Goal: Information Seeking & Learning: Find specific page/section

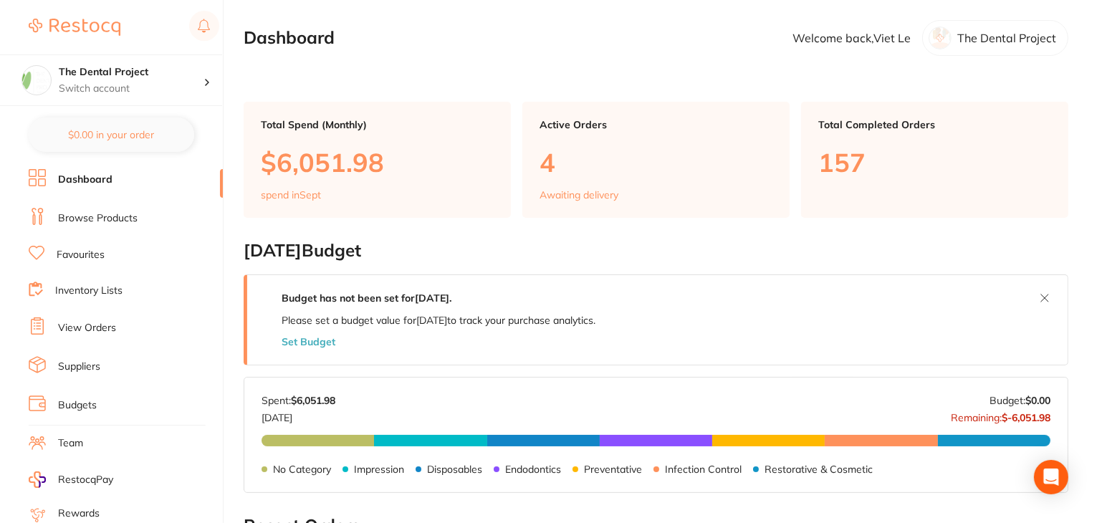
drag, startPoint x: 103, startPoint y: 288, endPoint x: 137, endPoint y: 239, distance: 59.2
click at [103, 288] on link "Inventory Lists" at bounding box center [88, 291] width 67 height 14
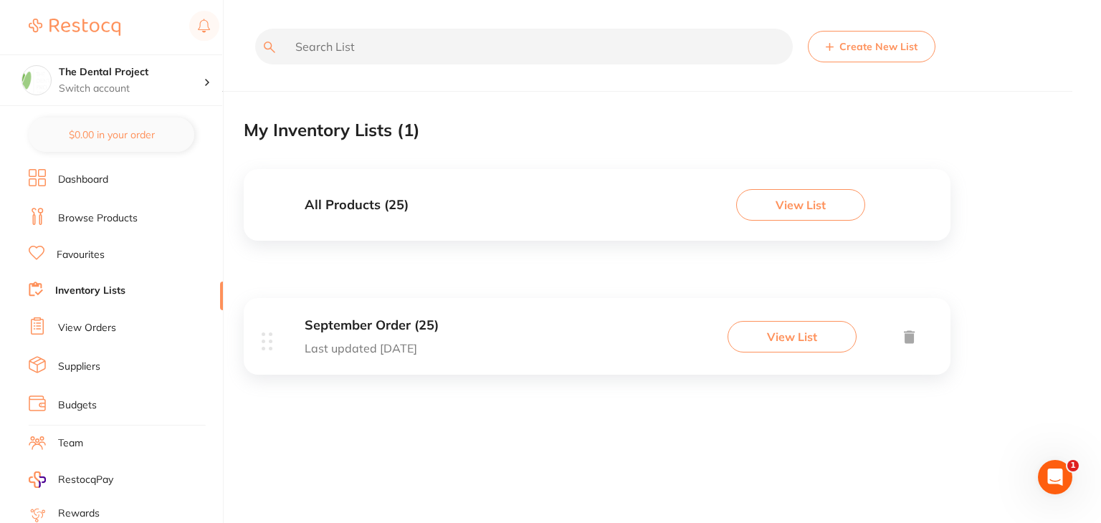
click at [798, 336] on button "View List" at bounding box center [791, 337] width 129 height 32
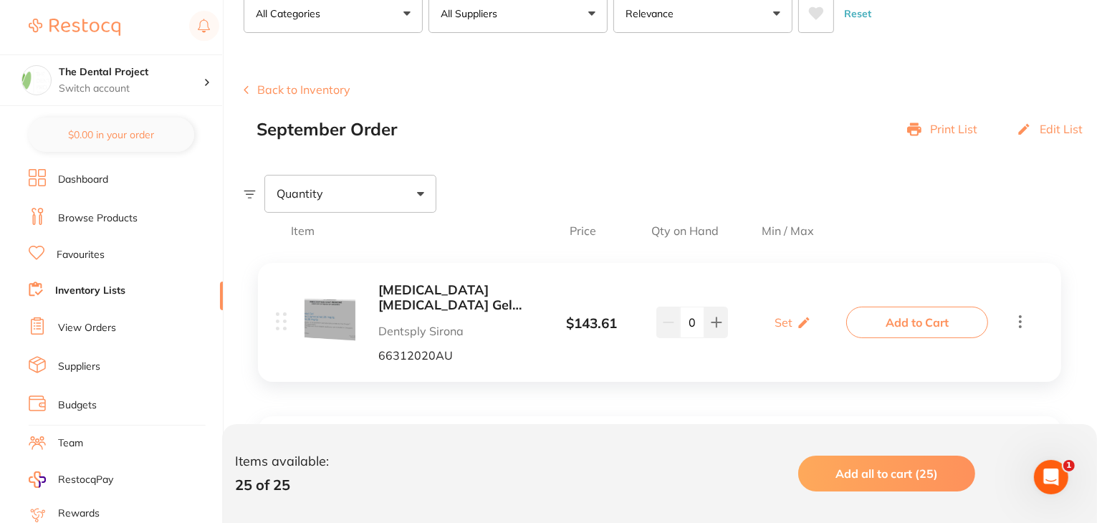
scroll to position [72, 0]
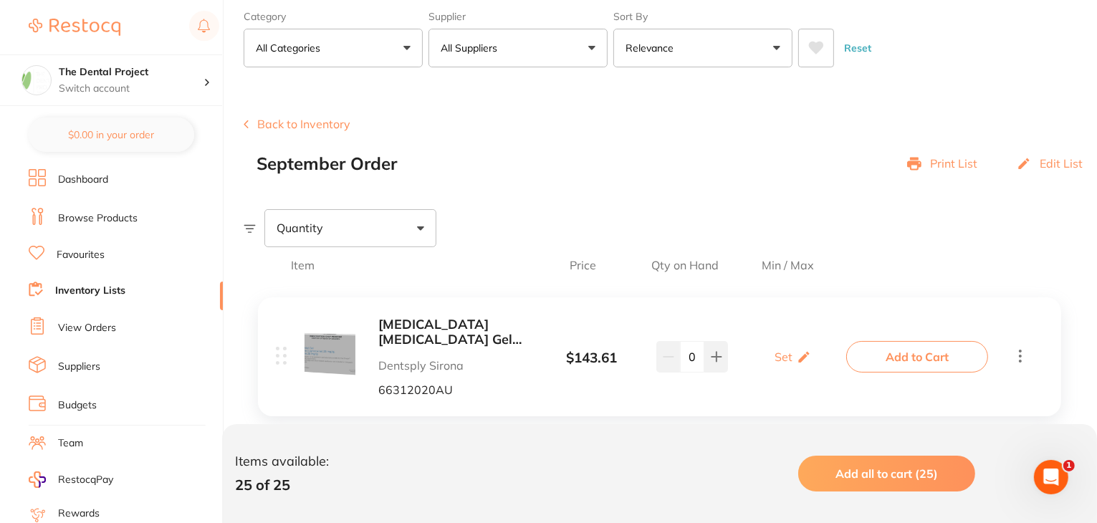
click at [960, 172] on div "Print List" at bounding box center [942, 164] width 70 height 20
click at [953, 161] on p "Print List" at bounding box center [953, 163] width 47 height 13
click at [935, 158] on p "Print List" at bounding box center [953, 163] width 47 height 13
click at [917, 161] on icon at bounding box center [914, 164] width 14 height 13
click at [305, 119] on button "Back to Inventory" at bounding box center [297, 124] width 107 height 13
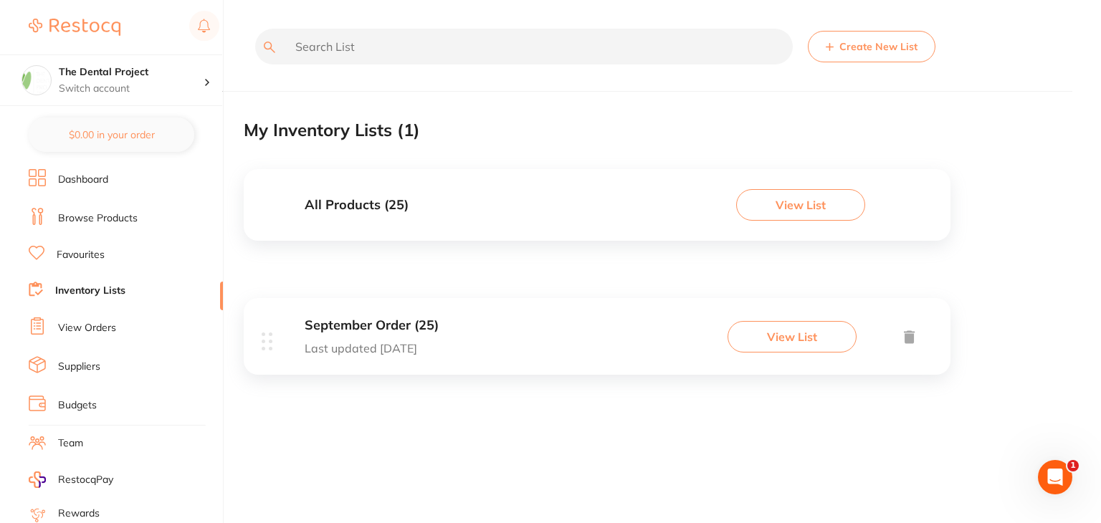
click at [817, 201] on button "View List" at bounding box center [800, 205] width 129 height 32
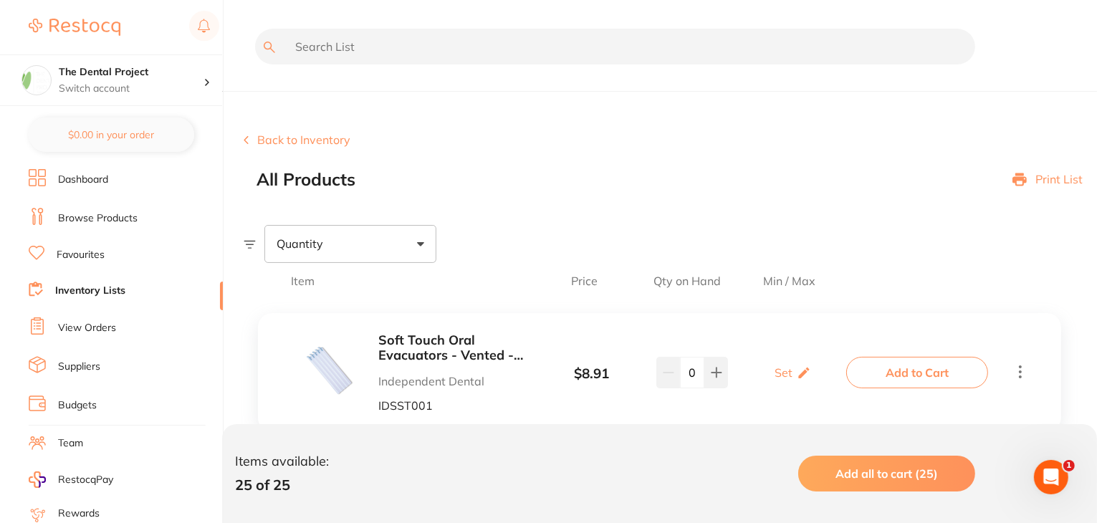
click at [1048, 181] on p "Print List" at bounding box center [1059, 179] width 47 height 13
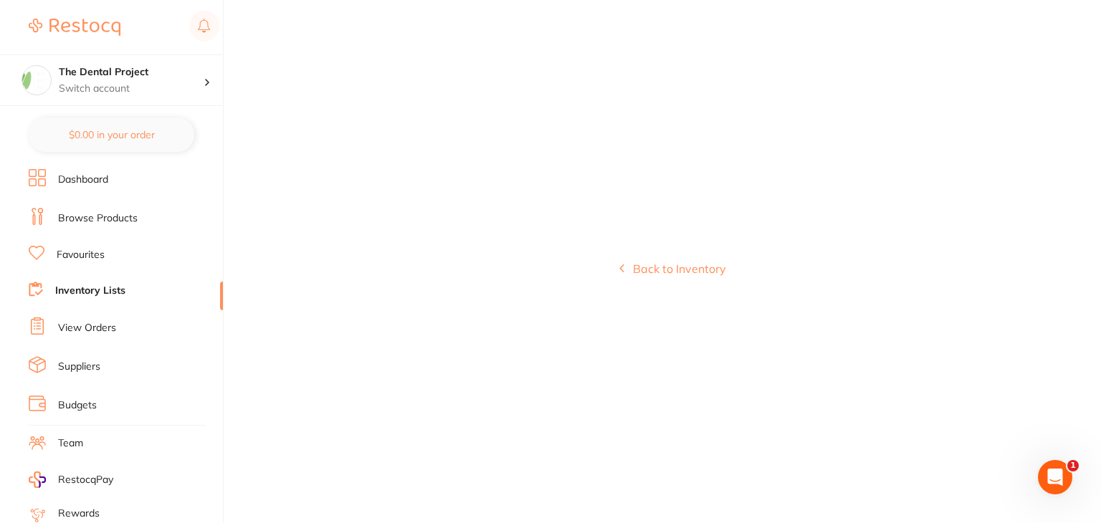
click at [83, 290] on link "Inventory Lists" at bounding box center [90, 291] width 70 height 14
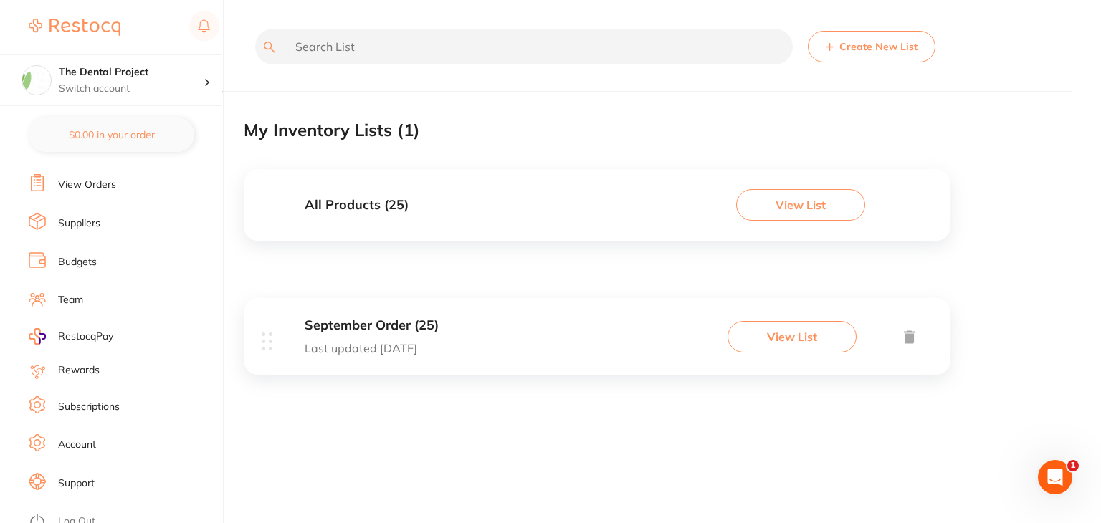
scroll to position [144, 0]
click at [87, 514] on link "Log Out" at bounding box center [76, 521] width 37 height 14
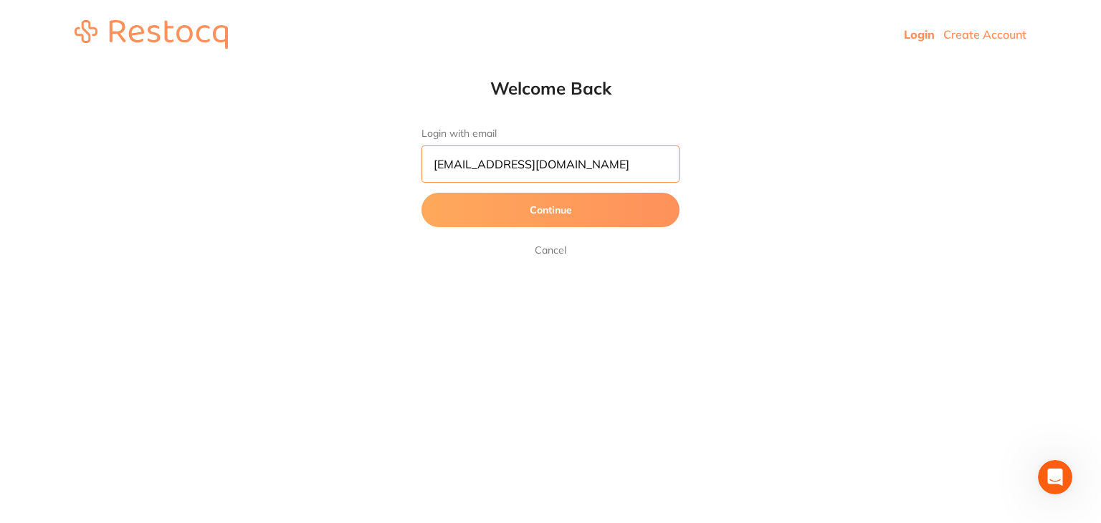
click at [570, 159] on input "[EMAIL_ADDRESS][DOMAIN_NAME]" at bounding box center [550, 163] width 258 height 37
type input "[EMAIL_ADDRESS][DOMAIN_NAME]"
click at [502, 216] on button "Continue" at bounding box center [550, 210] width 258 height 34
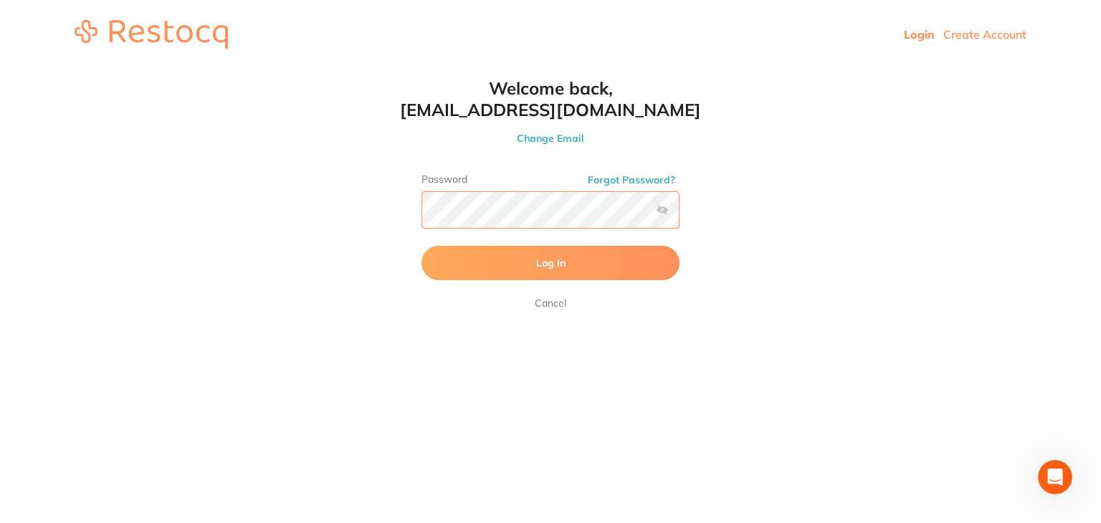
click at [421, 246] on button "Log In" at bounding box center [550, 263] width 258 height 34
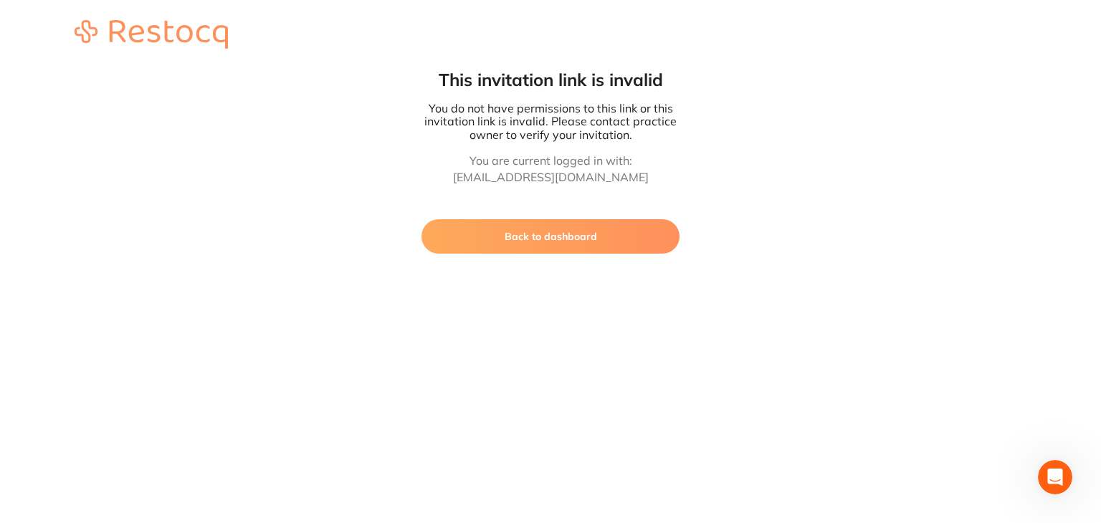
click at [515, 229] on button "Back to dashboard" at bounding box center [550, 236] width 258 height 34
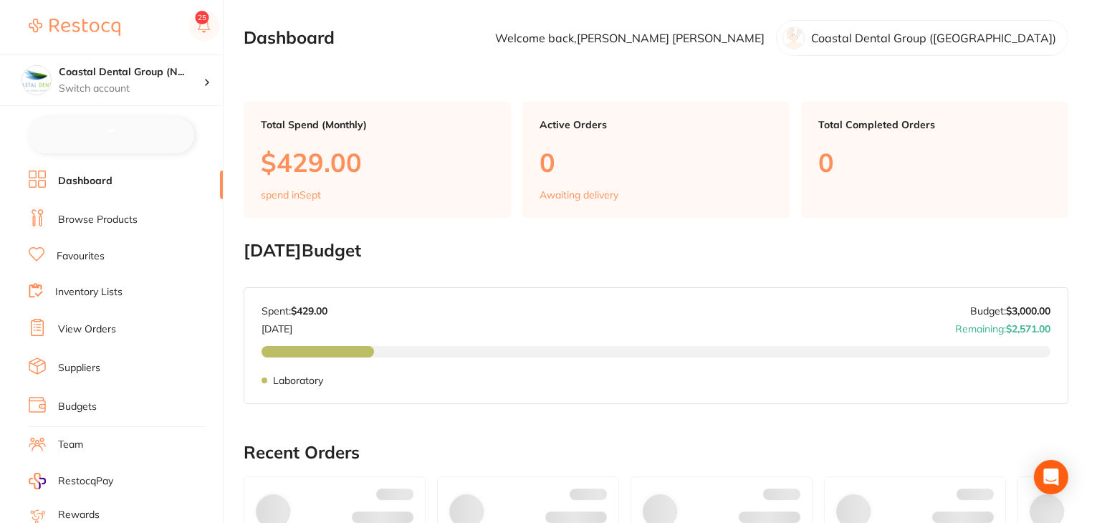
click at [102, 285] on link "Inventory Lists" at bounding box center [88, 292] width 67 height 14
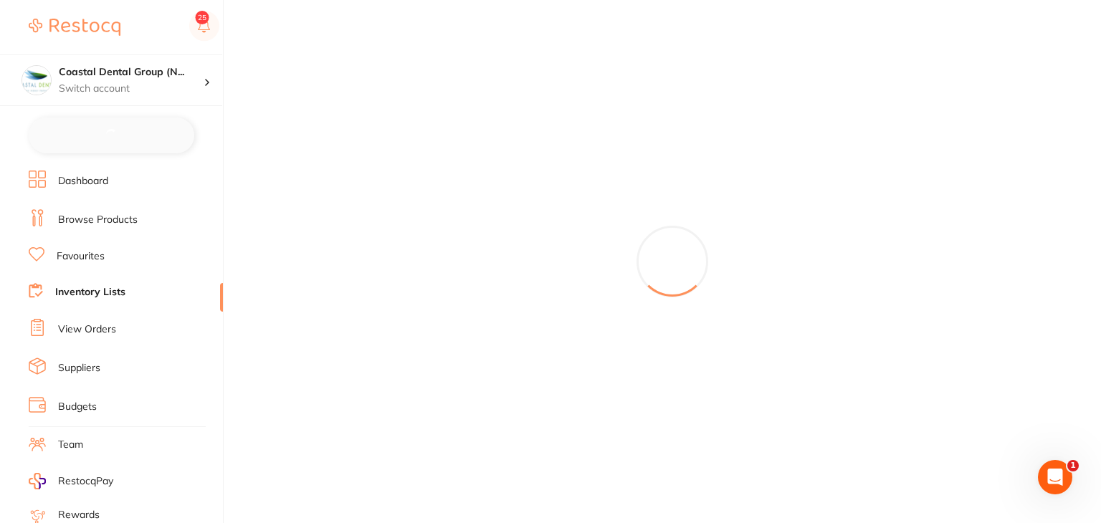
checkbox input "false"
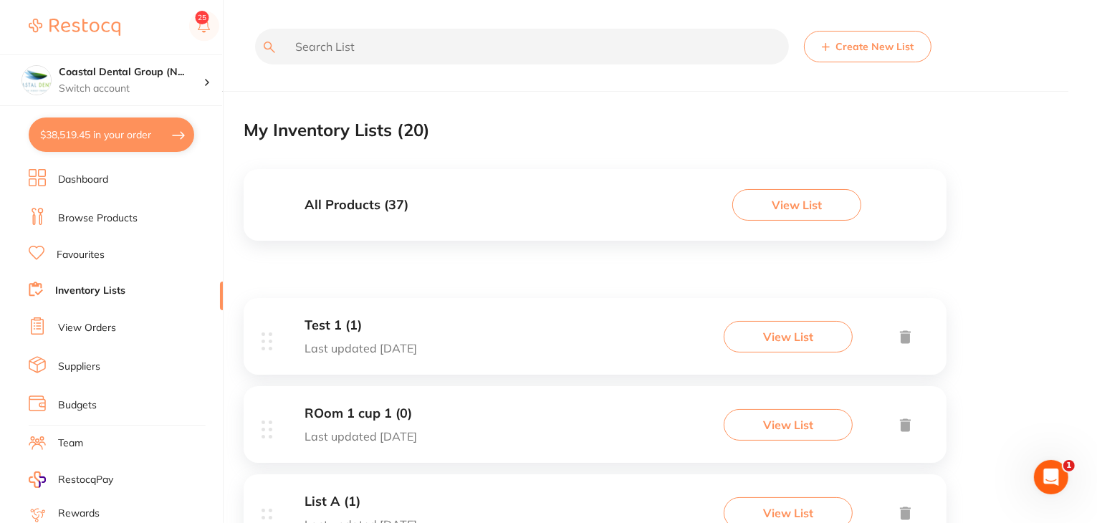
click at [793, 209] on button "View List" at bounding box center [796, 205] width 129 height 32
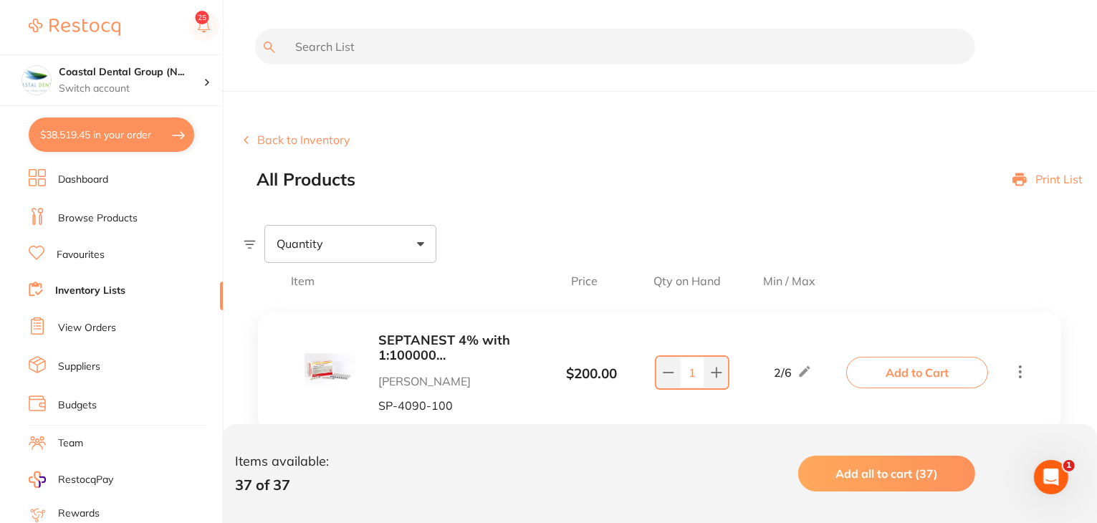
click at [1054, 183] on p "Print List" at bounding box center [1059, 179] width 47 height 13
drag, startPoint x: 338, startPoint y: 145, endPoint x: 347, endPoint y: 148, distance: 9.3
click at [344, 148] on div "Back to Inventory All Products Print List" at bounding box center [671, 161] width 854 height 56
click at [309, 140] on button "Back to Inventory" at bounding box center [297, 139] width 107 height 13
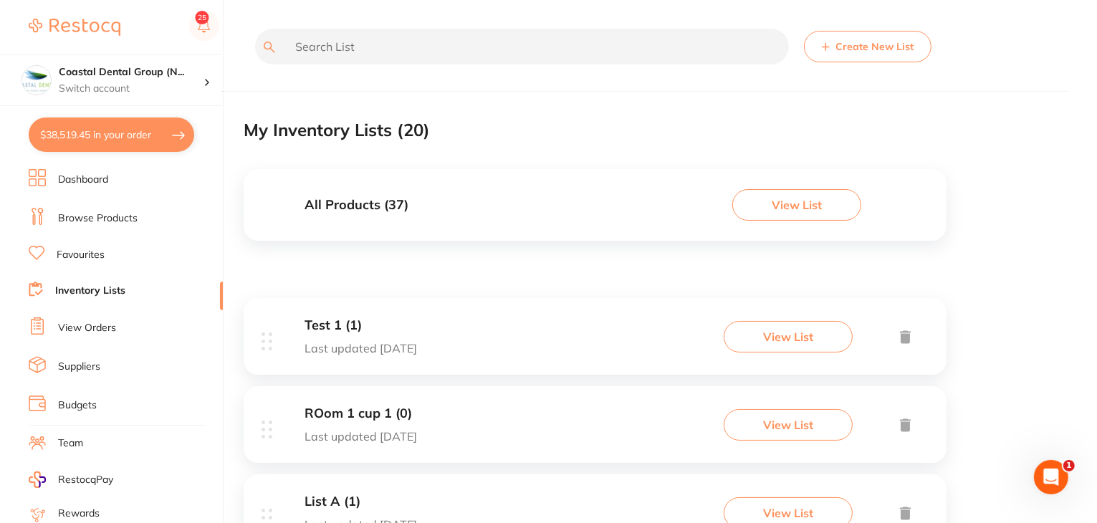
click at [786, 344] on button "View List" at bounding box center [788, 337] width 129 height 32
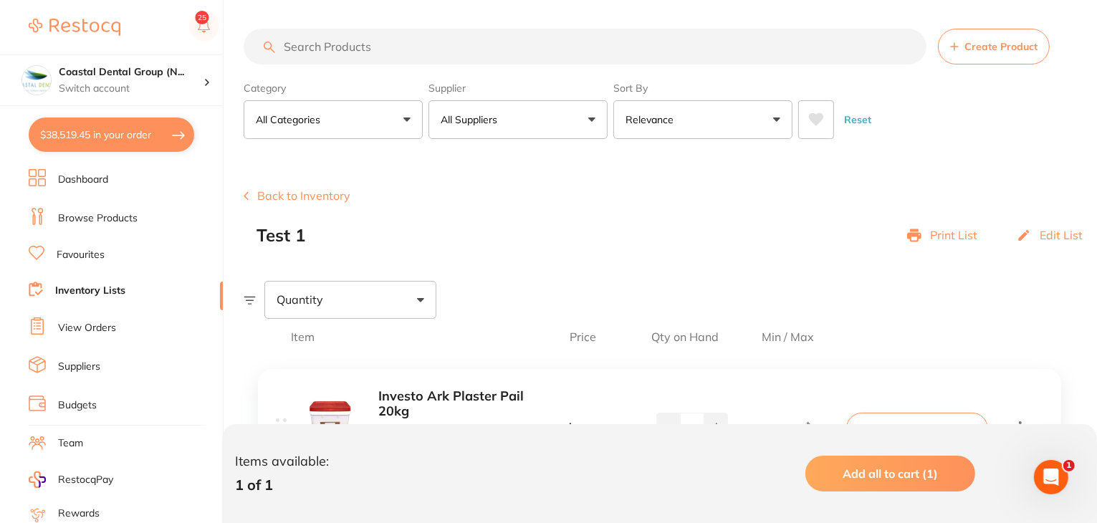
click at [937, 234] on p "Print List" at bounding box center [953, 235] width 47 height 13
click at [629, 10] on main "Create Product Category All Categories All Categories 3D Printing anaesthetic a…" at bounding box center [671, 314] width 854 height 629
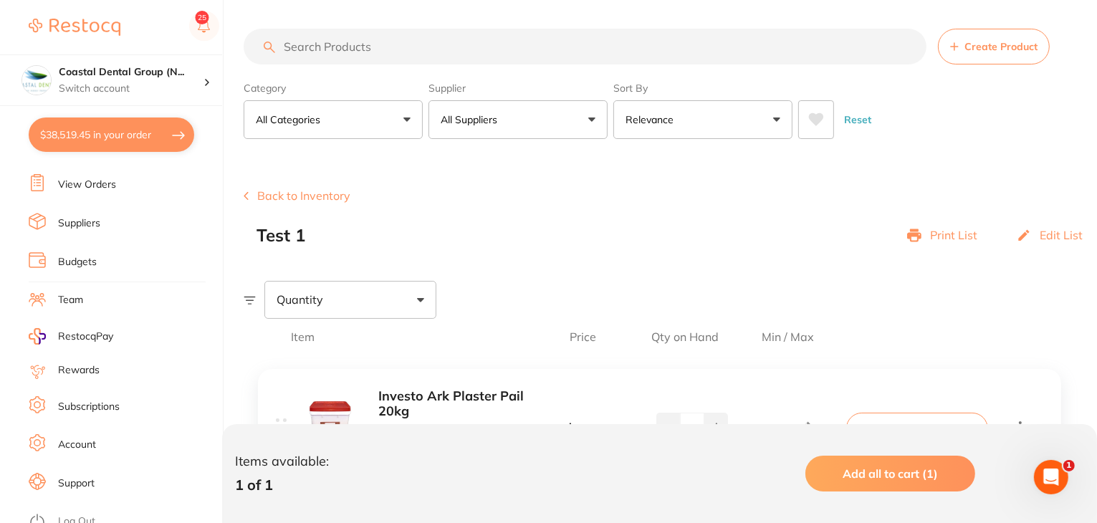
scroll to position [144, 0]
click at [71, 514] on link "Log Out" at bounding box center [76, 521] width 37 height 14
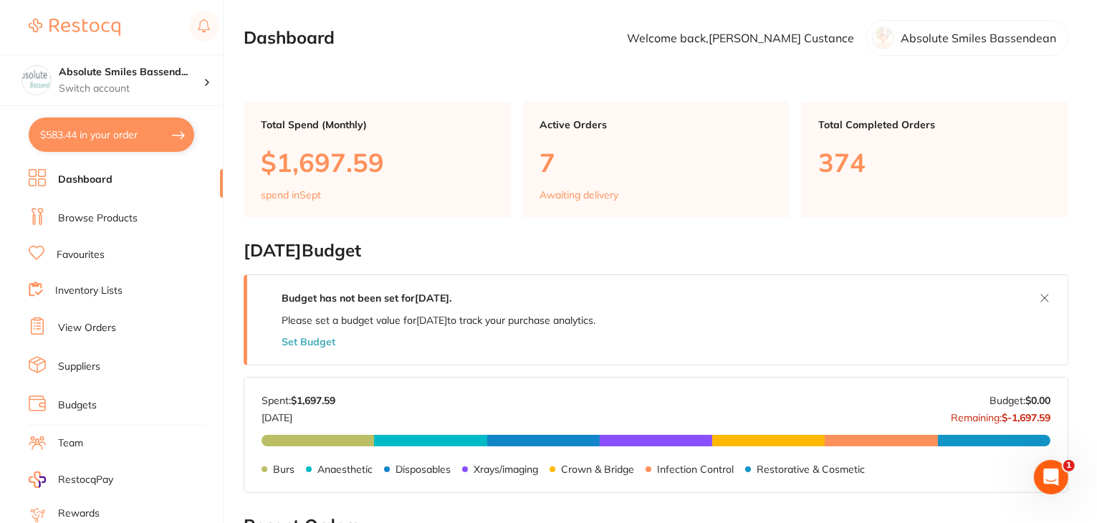
click at [91, 256] on link "Favourites" at bounding box center [81, 255] width 48 height 14
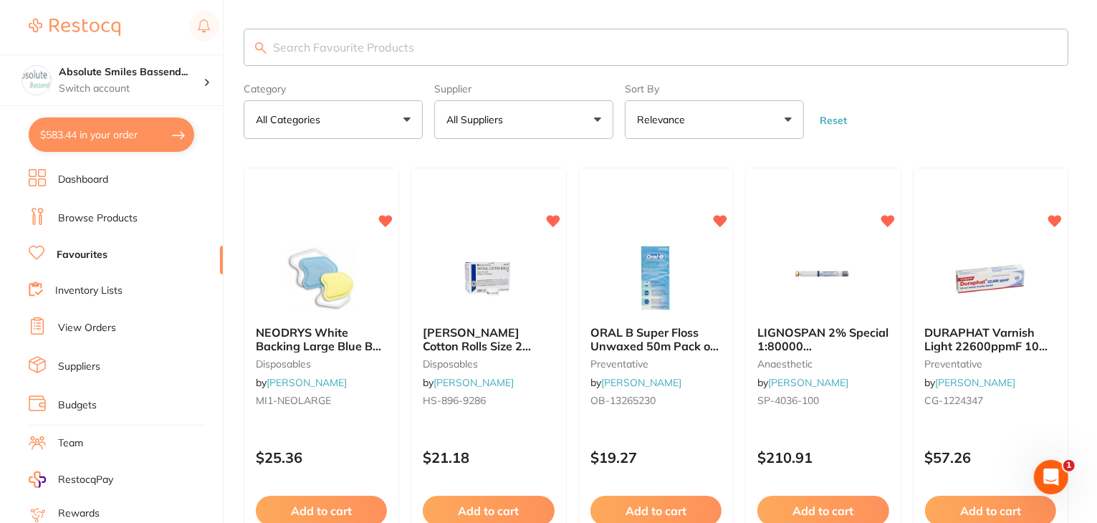
click at [378, 50] on input "search" at bounding box center [656, 47] width 825 height 37
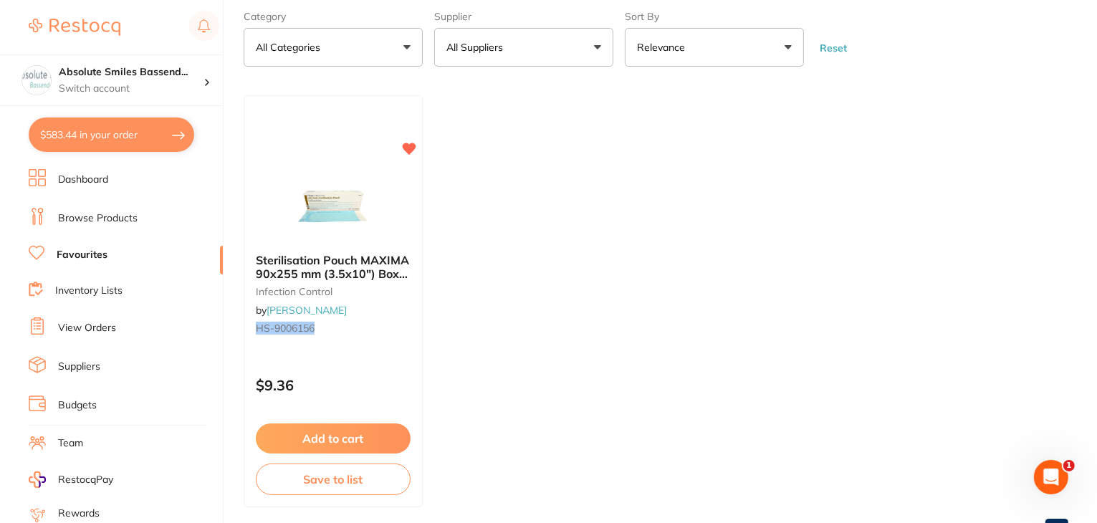
scroll to position [131, 0]
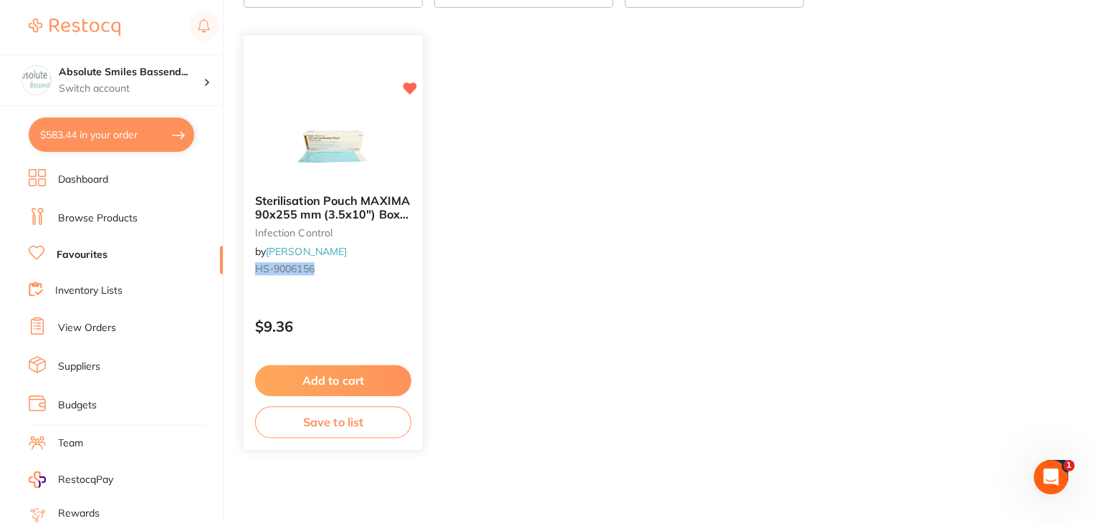
type input "hS-9006155"
click at [366, 330] on p "$9.36" at bounding box center [333, 327] width 156 height 16
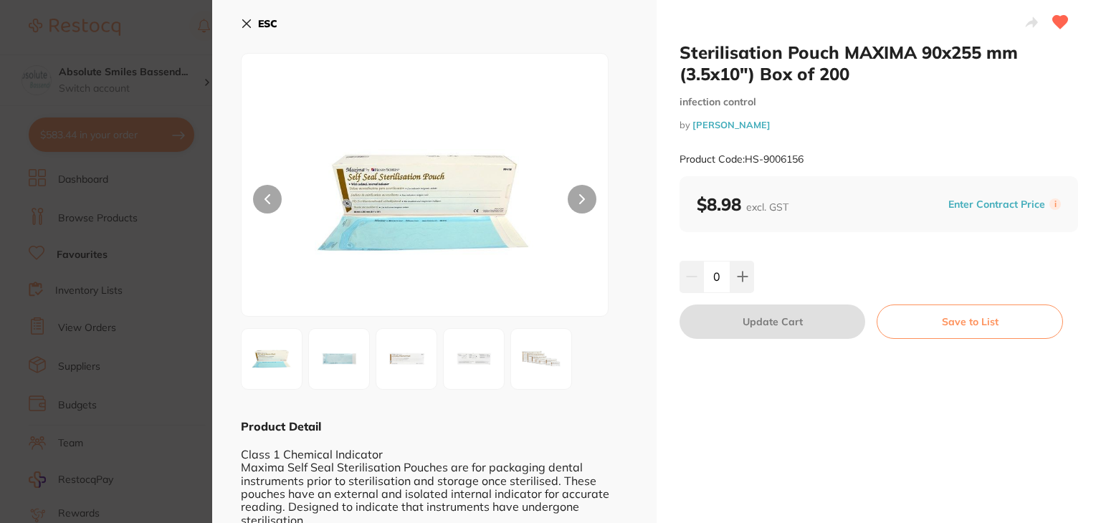
click at [246, 22] on icon at bounding box center [247, 24] width 8 height 8
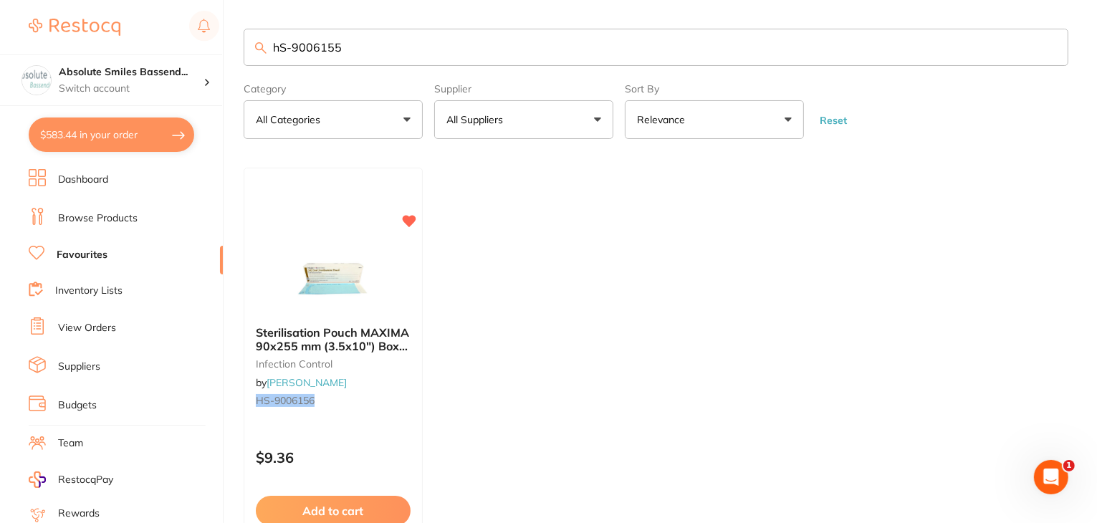
drag, startPoint x: 364, startPoint y: 51, endPoint x: 263, endPoint y: 49, distance: 101.1
click at [263, 49] on div "hS-9006155" at bounding box center [656, 47] width 825 height 37
click at [82, 295] on link "Inventory Lists" at bounding box center [88, 291] width 67 height 14
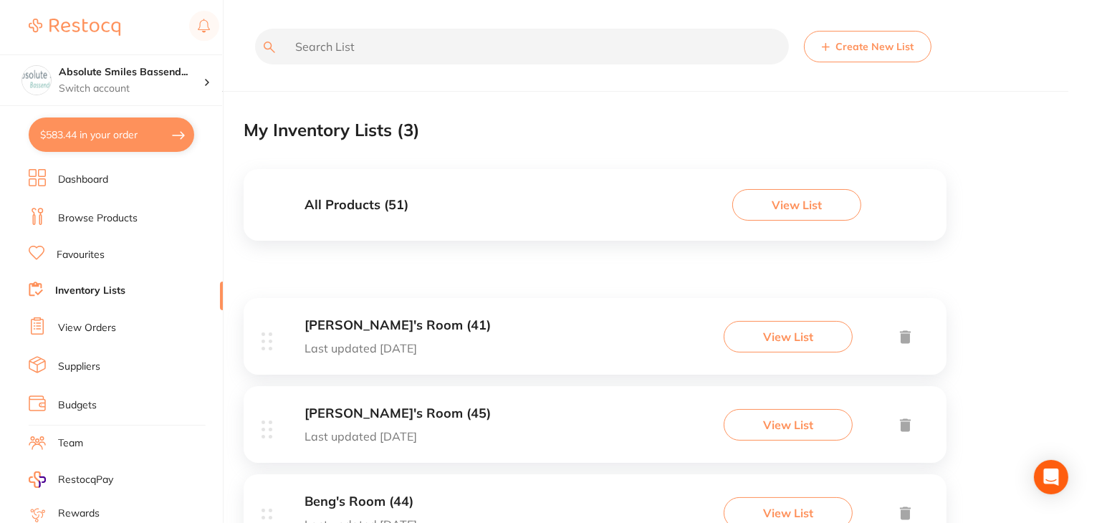
click at [70, 262] on ul "Dashboard Browse Products Favourites Inventory Lists View Orders Suppliers Budg…" at bounding box center [126, 416] width 194 height 495
click at [80, 248] on link "Favourites" at bounding box center [81, 255] width 48 height 14
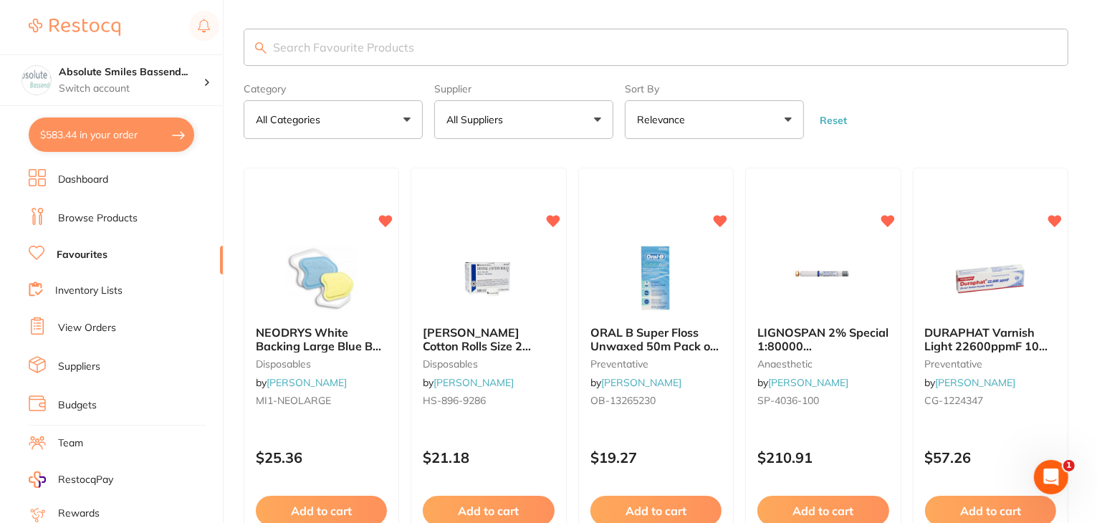
click at [345, 40] on input "search" at bounding box center [656, 47] width 825 height 37
paste input "hS-9006155"
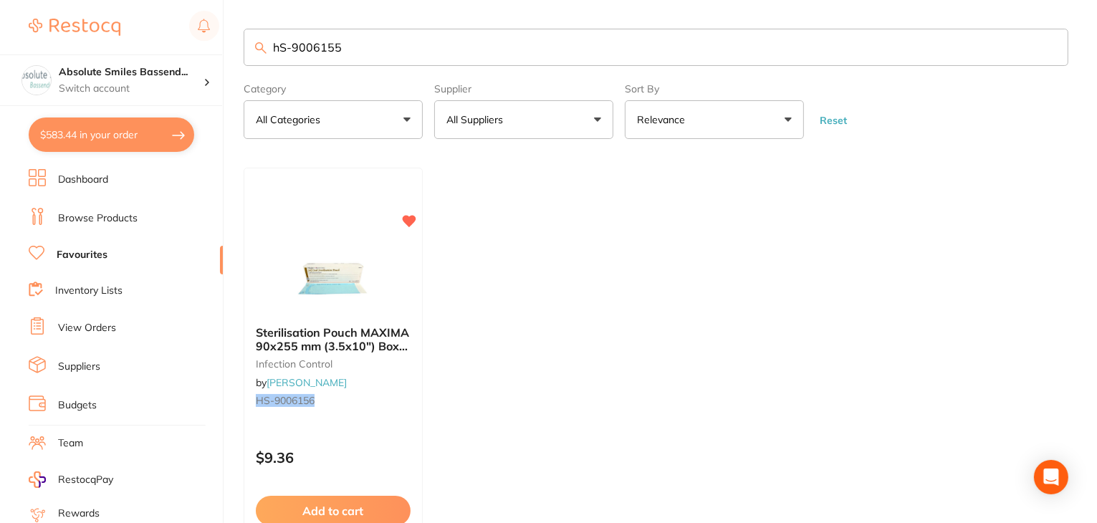
click at [278, 45] on input "hS-9006155" at bounding box center [656, 47] width 825 height 37
drag, startPoint x: 358, startPoint y: 41, endPoint x: 275, endPoint y: 40, distance: 82.4
click at [275, 40] on input "HS-9006155" at bounding box center [656, 47] width 825 height 37
type input "HS-9006155"
click at [92, 221] on link "Browse Products" at bounding box center [98, 218] width 80 height 14
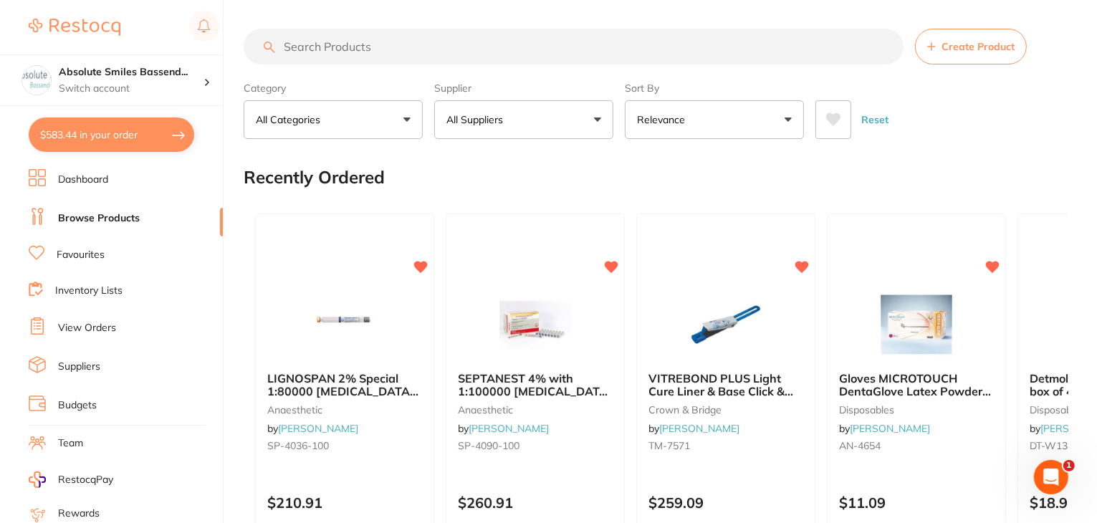
click at [381, 58] on input "search" at bounding box center [574, 47] width 660 height 36
paste input "HS-9006155"
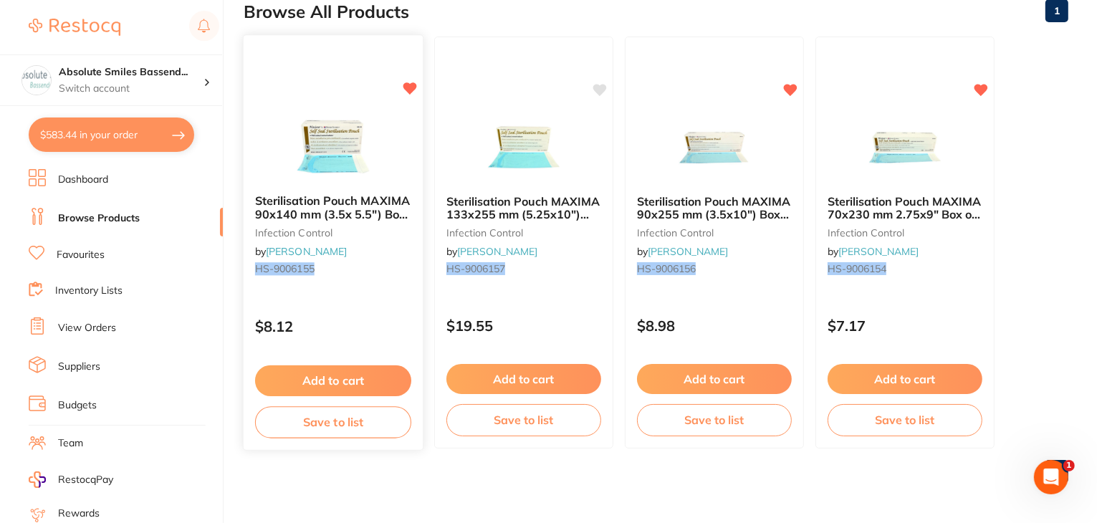
scroll to position [22, 0]
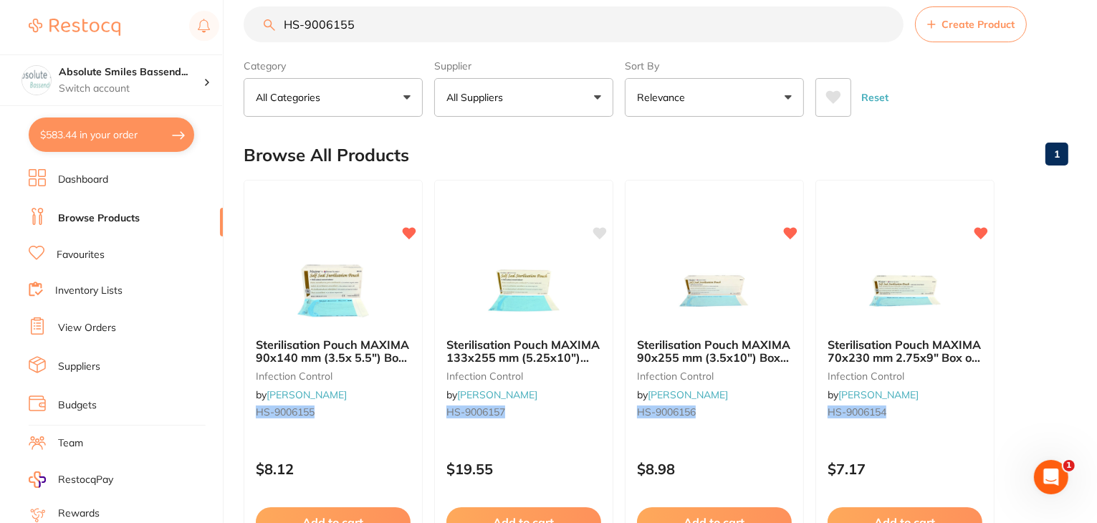
type input "HS-9006155"
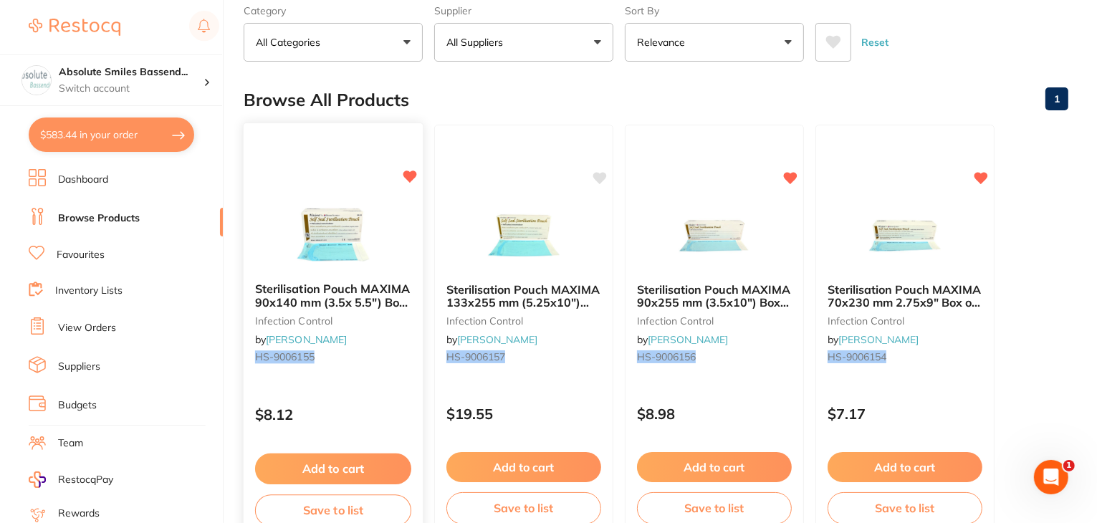
scroll to position [0, 0]
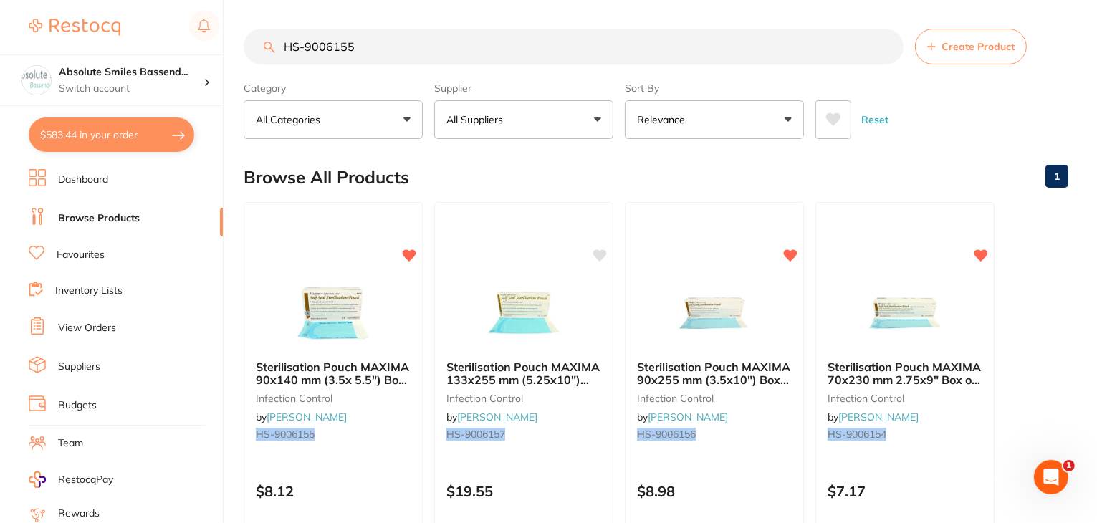
click at [77, 253] on link "Favourites" at bounding box center [81, 255] width 48 height 14
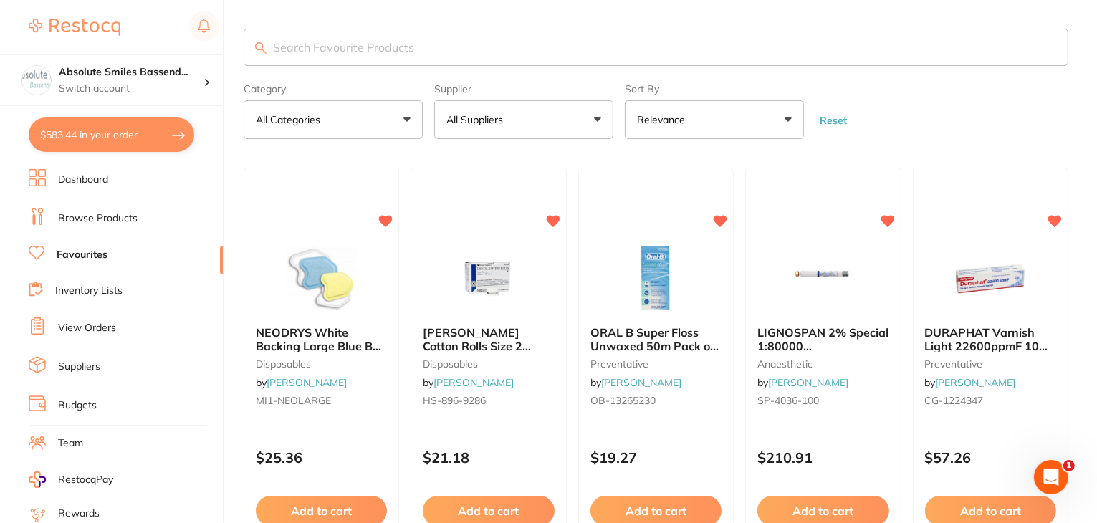
click at [348, 46] on input "search" at bounding box center [656, 47] width 825 height 37
paste input "HS-9006155"
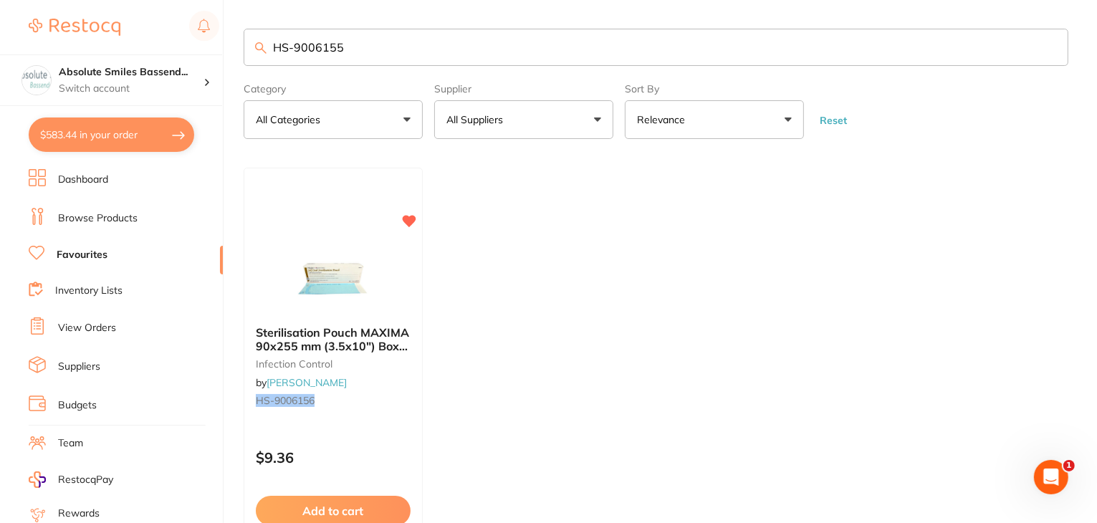
type input "HS-9006155"
click at [114, 219] on link "Browse Products" at bounding box center [98, 218] width 80 height 14
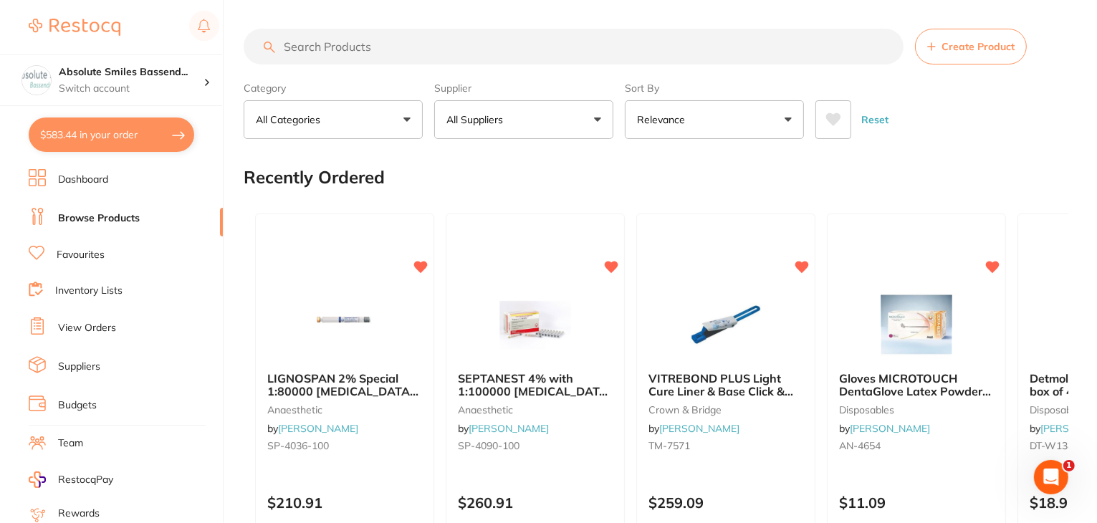
click at [364, 41] on input "search" at bounding box center [574, 47] width 660 height 36
paste input "HS-9006155"
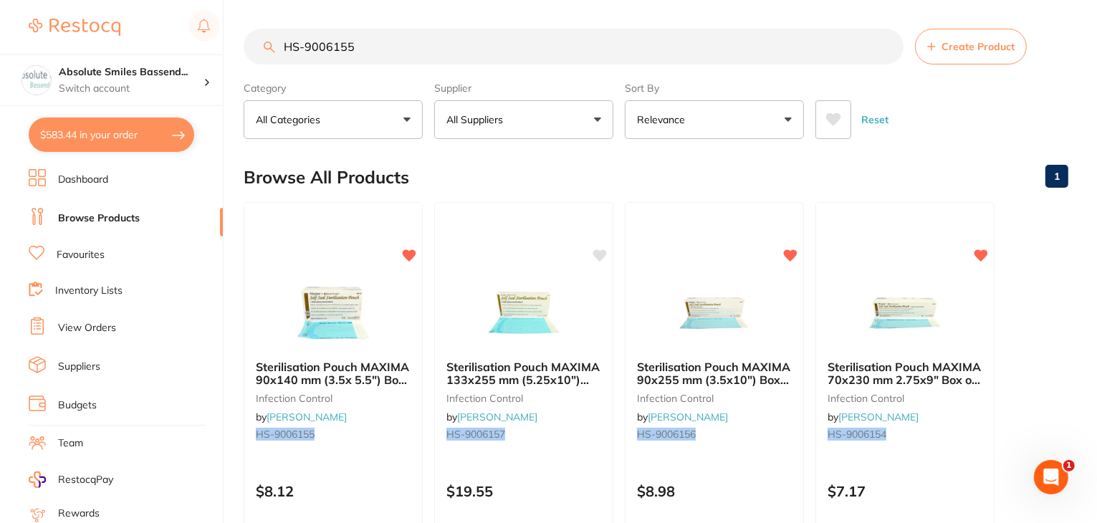
type input "HS-9006155"
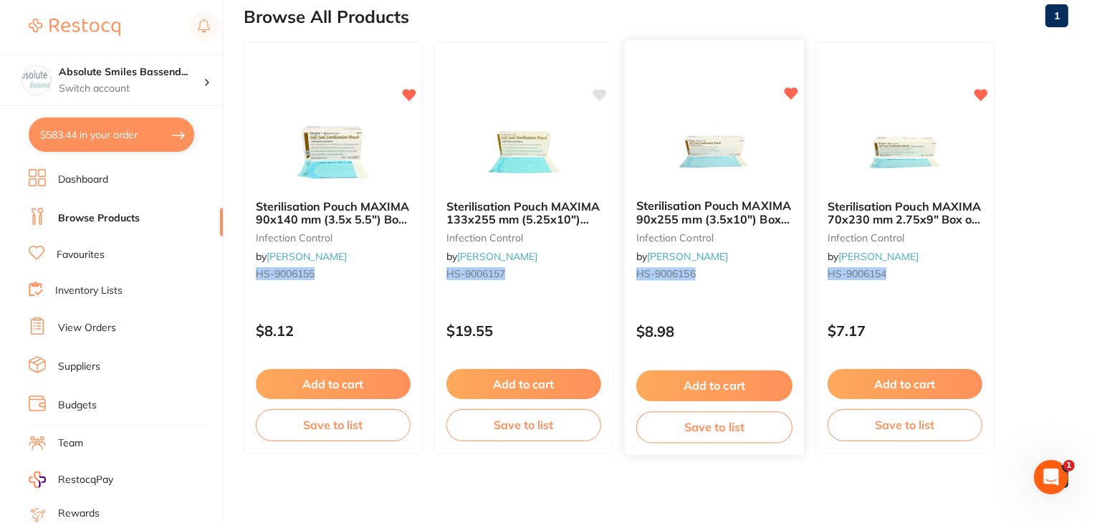
scroll to position [166, 0]
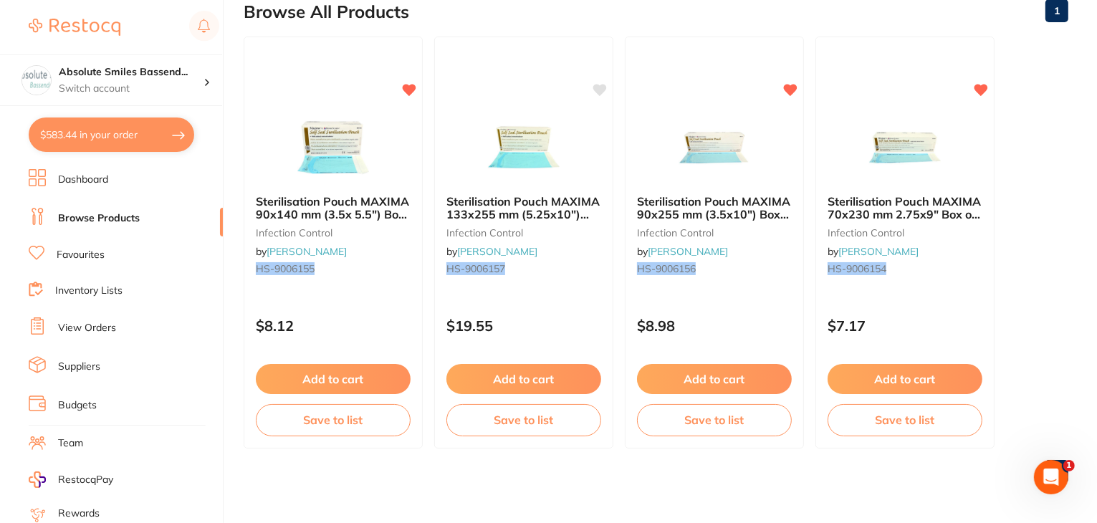
click at [656, 19] on div "Browse All Products 1" at bounding box center [656, 12] width 825 height 48
drag, startPoint x: 725, startPoint y: 263, endPoint x: 627, endPoint y: 265, distance: 98.2
click at [627, 265] on div "Sterilisation Pouch MAXIMA 90x255 mm (3.5x10") Box of 200 infection control by …" at bounding box center [714, 238] width 179 height 110
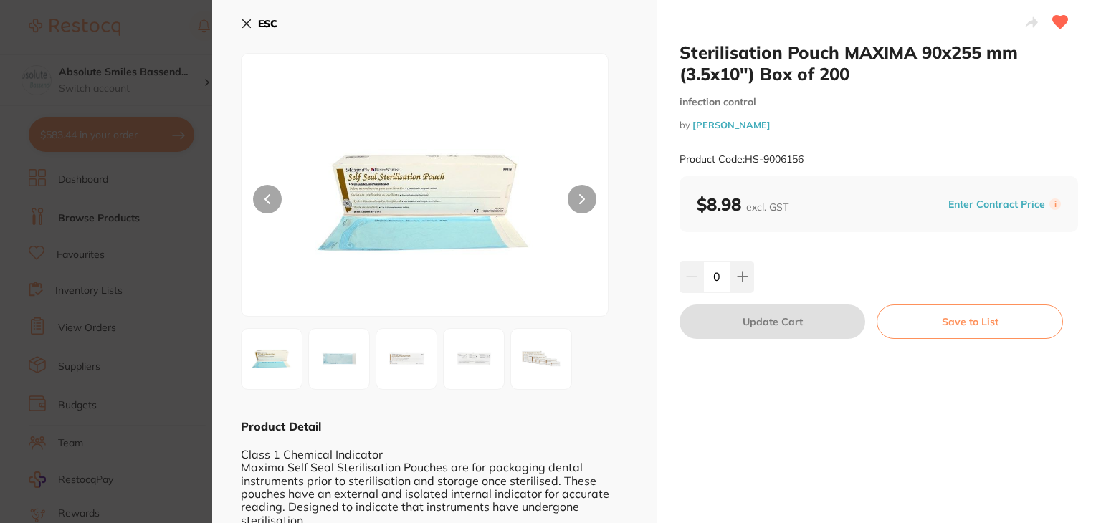
click at [252, 24] on button "ESC" at bounding box center [259, 23] width 37 height 24
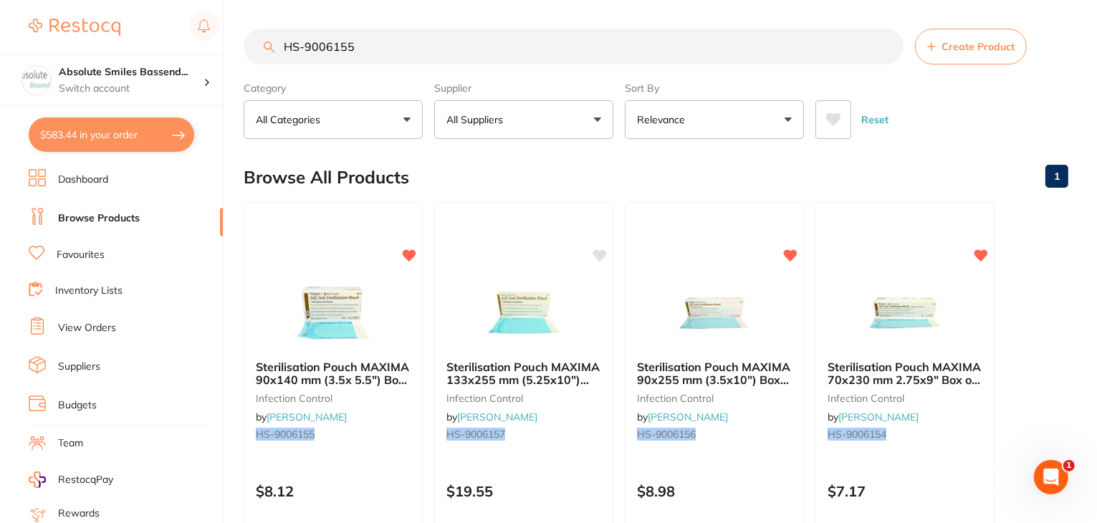
click at [383, 80] on div "Category All Categories All Categories infection control Clear" at bounding box center [333, 107] width 179 height 63
click at [383, 18] on main "HS-9006155 Create Product Category All Categories All Categories infection cont…" at bounding box center [671, 344] width 854 height 689
click at [92, 258] on link "Favourites" at bounding box center [81, 255] width 48 height 14
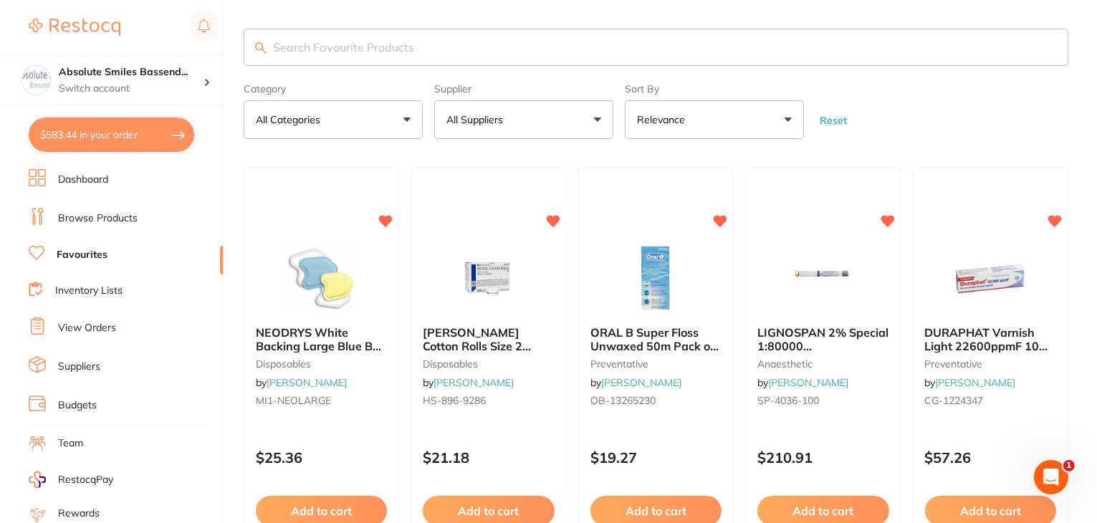
click at [363, 55] on input "search" at bounding box center [656, 47] width 825 height 37
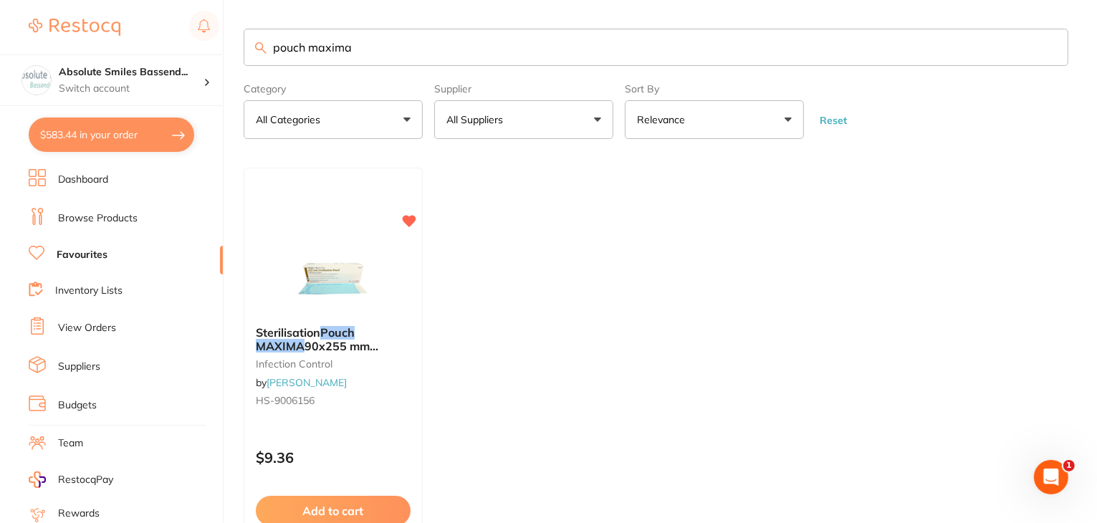
type input "pouch maxima"
click at [92, 219] on link "Browse Products" at bounding box center [98, 218] width 80 height 14
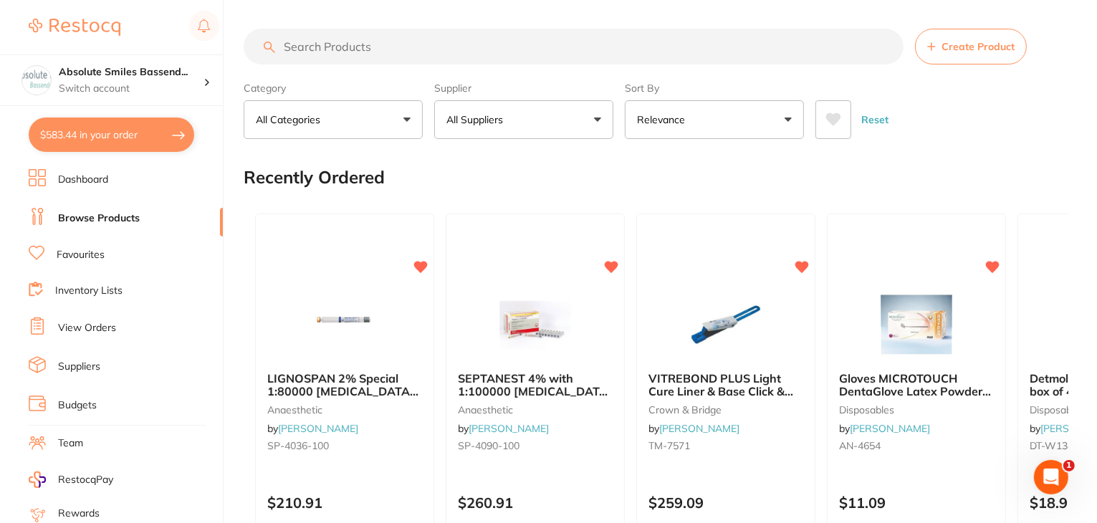
click at [357, 51] on input "search" at bounding box center [574, 47] width 660 height 36
paste input "HS-9006155"
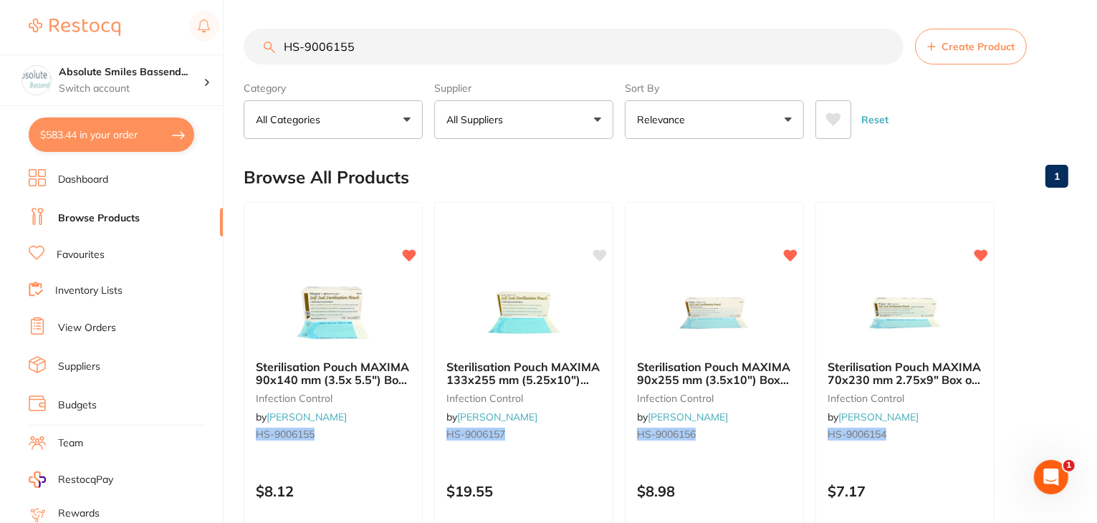
drag, startPoint x: 374, startPoint y: 50, endPoint x: 244, endPoint y: 50, distance: 129.7
click at [244, 50] on input "HS-9006155" at bounding box center [574, 47] width 660 height 36
type input "HS-9006155"
click at [90, 248] on link "Favourites" at bounding box center [81, 255] width 48 height 14
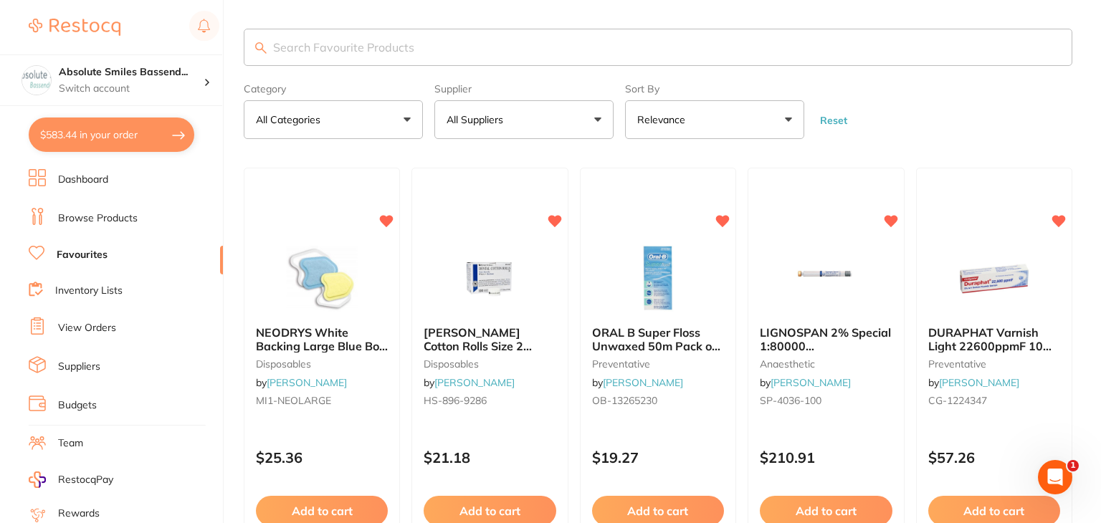
click at [330, 45] on input "search" at bounding box center [658, 47] width 828 height 37
paste input "HS-9006155"
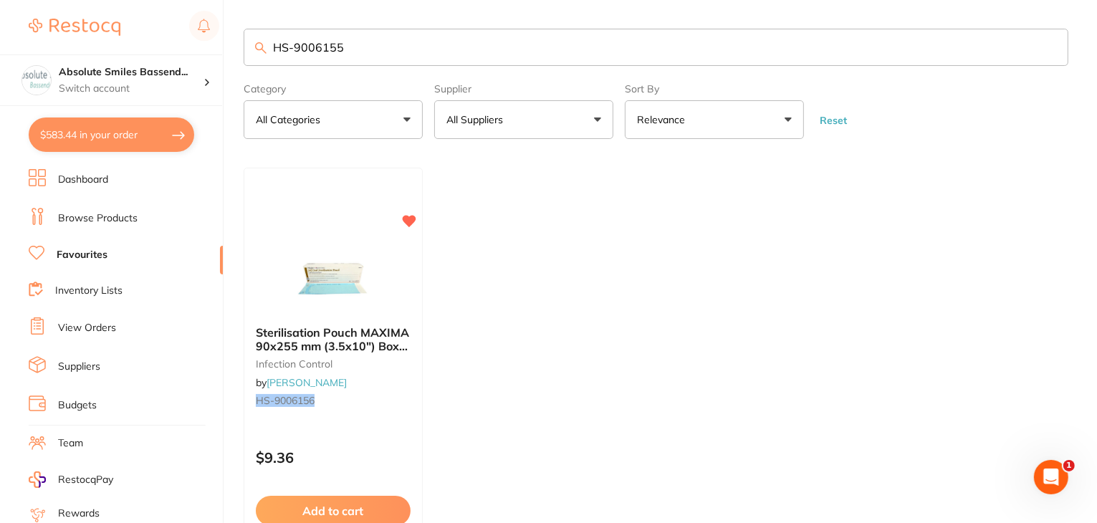
type input "HS-9006155"
click at [370, 11] on main "HS-9006155 Category All Categories All Categories infection control Clear Categ…" at bounding box center [671, 327] width 854 height 654
click at [467, 441] on ul "Sterilisation Pouch MAXIMA 90x255 mm (3.5x10") Box of 200 infection control by …" at bounding box center [656, 374] width 825 height 412
click at [368, 405] on small "HS-9006156" at bounding box center [333, 400] width 156 height 11
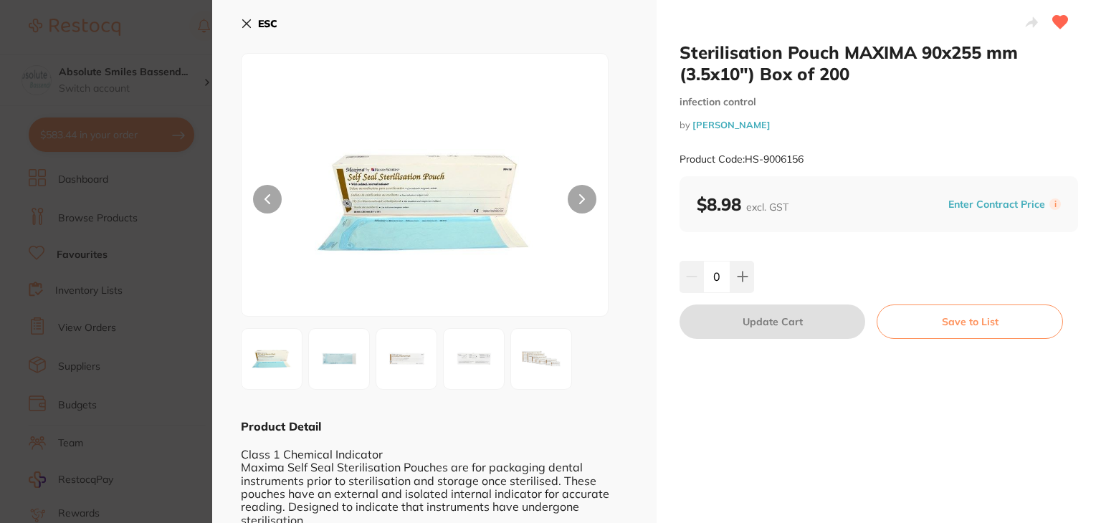
drag, startPoint x: 251, startPoint y: 23, endPoint x: 429, endPoint y: 49, distance: 180.4
click at [252, 23] on icon at bounding box center [246, 23] width 11 height 11
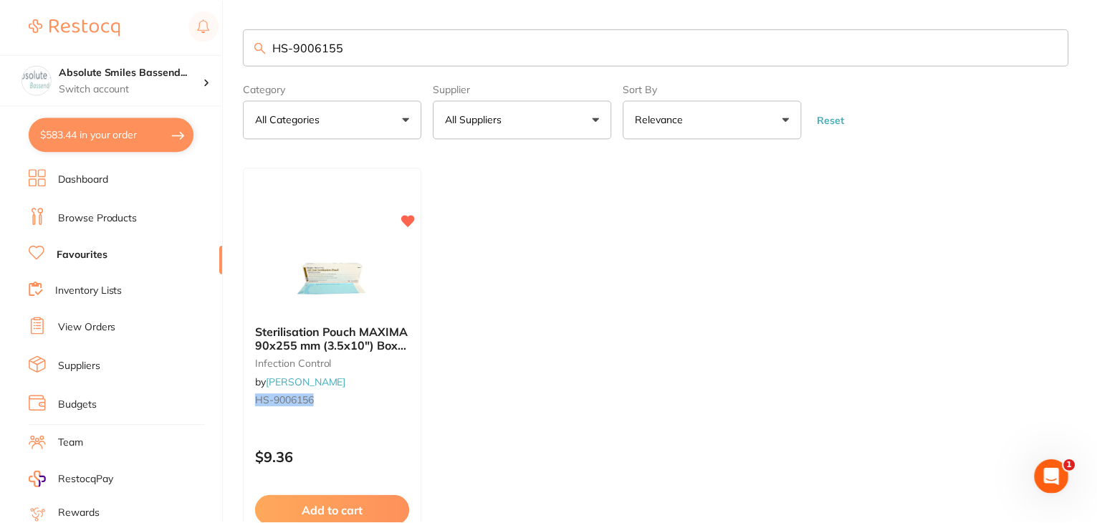
scroll to position [3, 0]
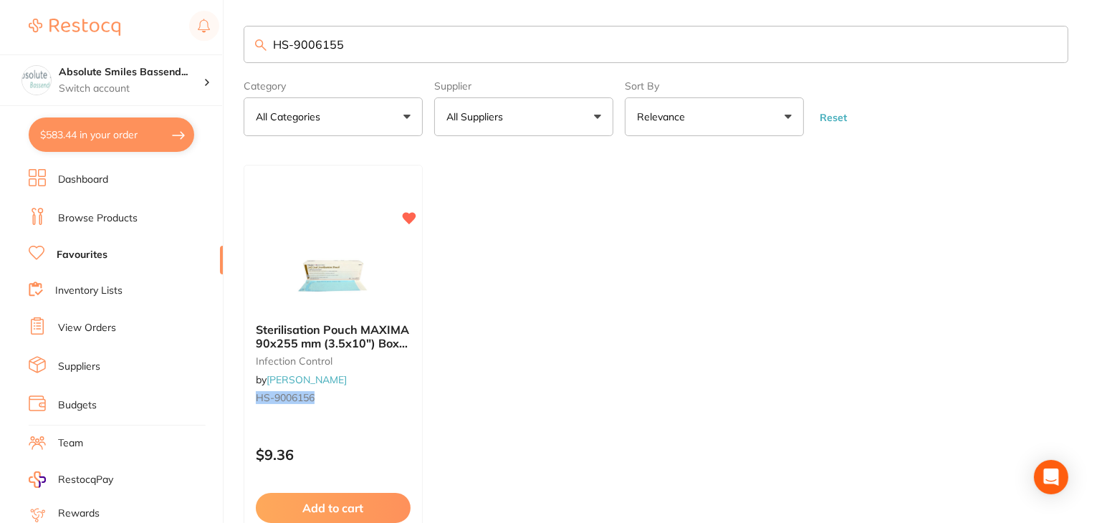
click at [114, 211] on link "Browse Products" at bounding box center [98, 218] width 80 height 14
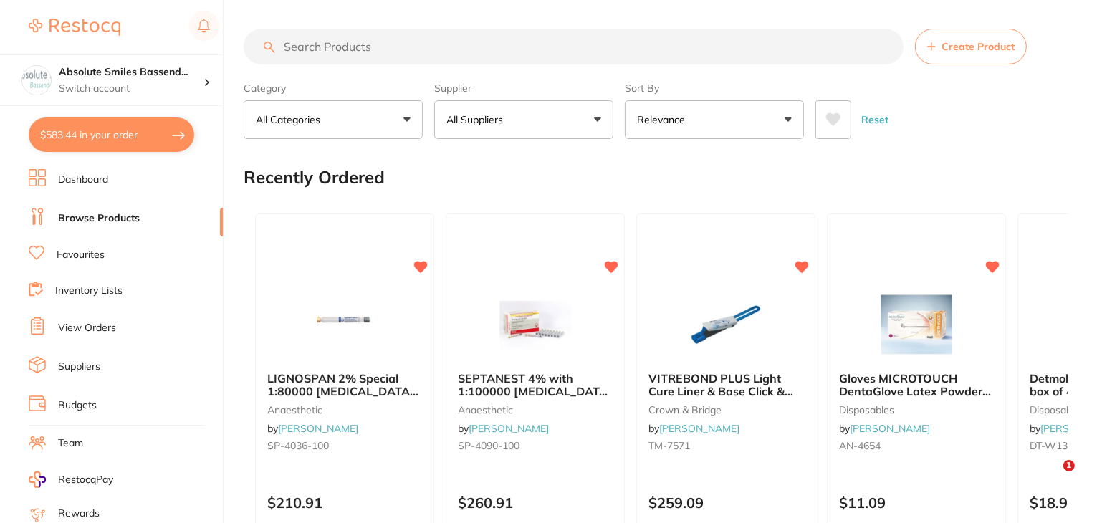
click at [322, 49] on input "search" at bounding box center [574, 47] width 660 height 36
click at [325, 52] on input "search" at bounding box center [574, 47] width 660 height 36
paste input "HS-9006155"
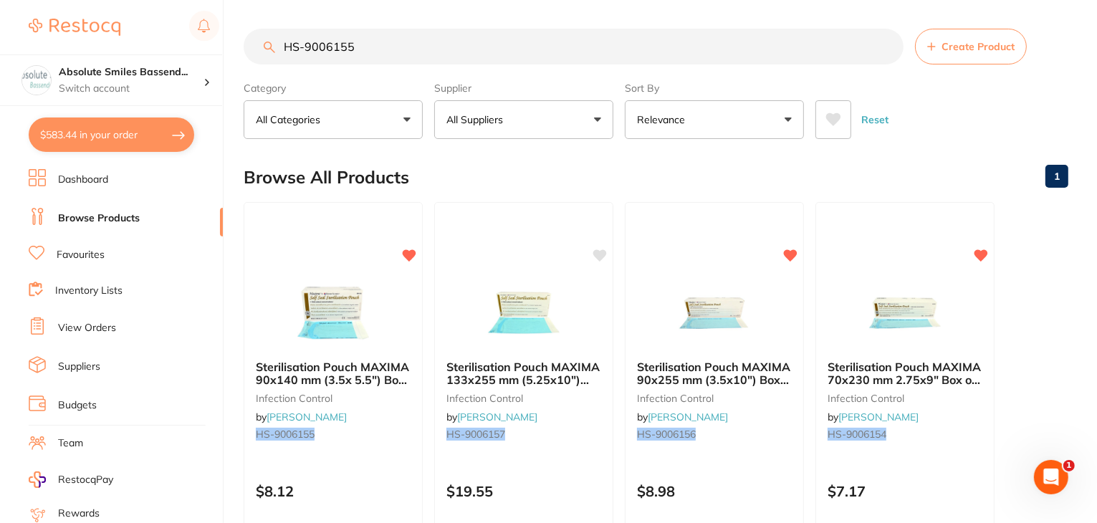
type input "HS-9006155"
drag, startPoint x: 89, startPoint y: 250, endPoint x: 141, endPoint y: 270, distance: 56.0
click at [90, 250] on link "Favourites" at bounding box center [81, 255] width 48 height 14
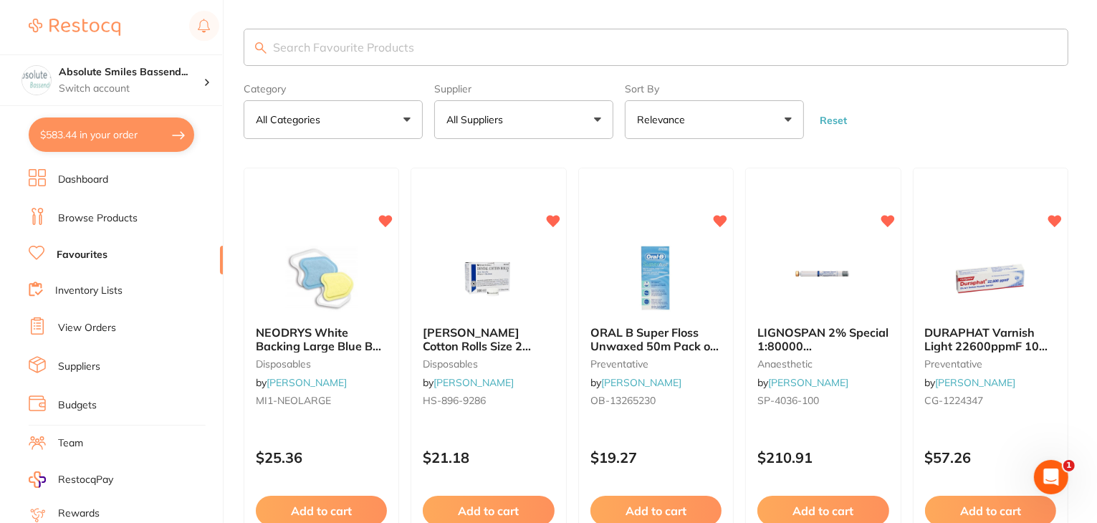
click at [384, 49] on input "search" at bounding box center [656, 47] width 825 height 37
paste input "HS-9006155"
click at [373, 52] on input "HS-9006155" at bounding box center [656, 47] width 825 height 37
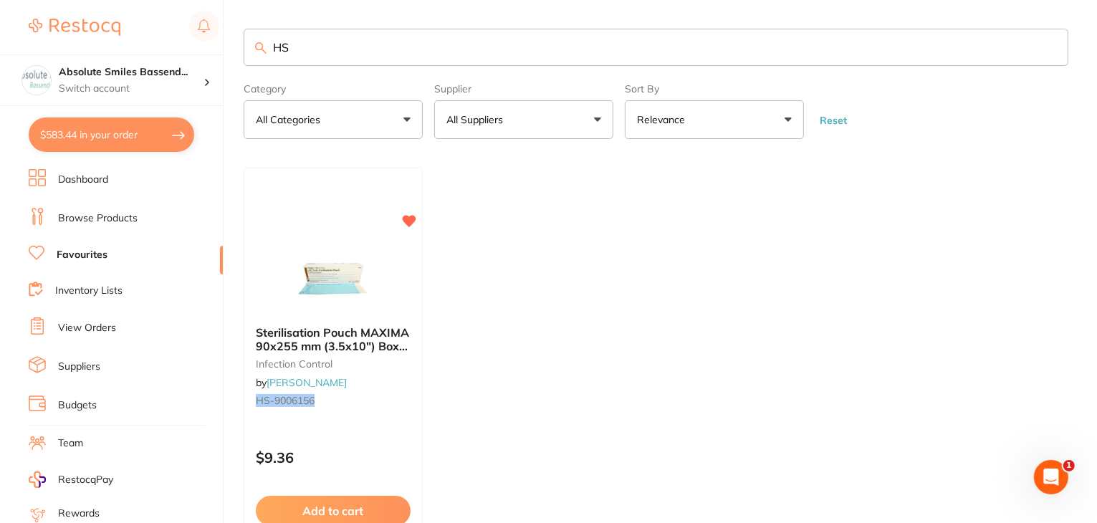
type input "H"
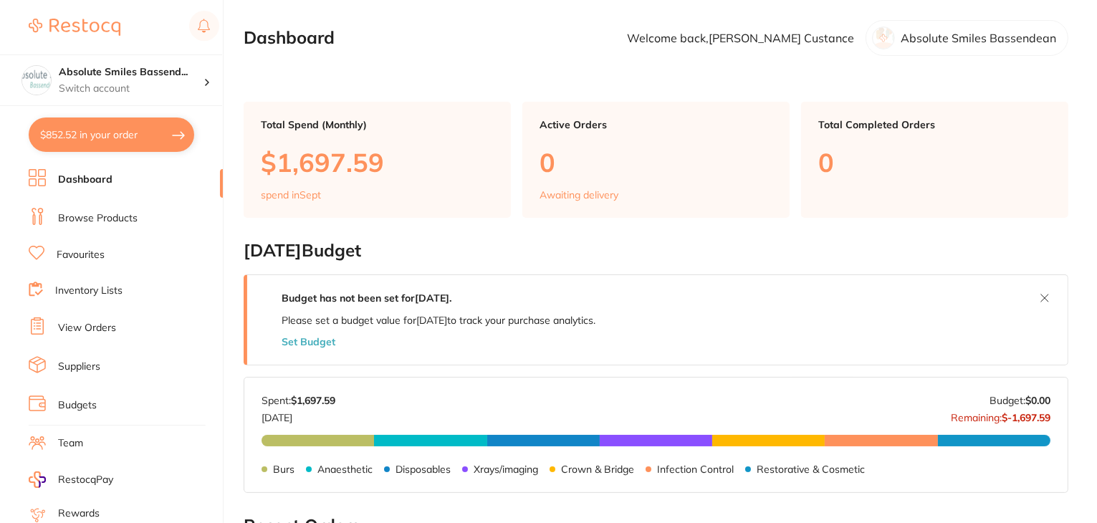
drag, startPoint x: 97, startPoint y: 297, endPoint x: 97, endPoint y: 288, distance: 8.6
click at [97, 288] on link "Inventory Lists" at bounding box center [88, 291] width 67 height 14
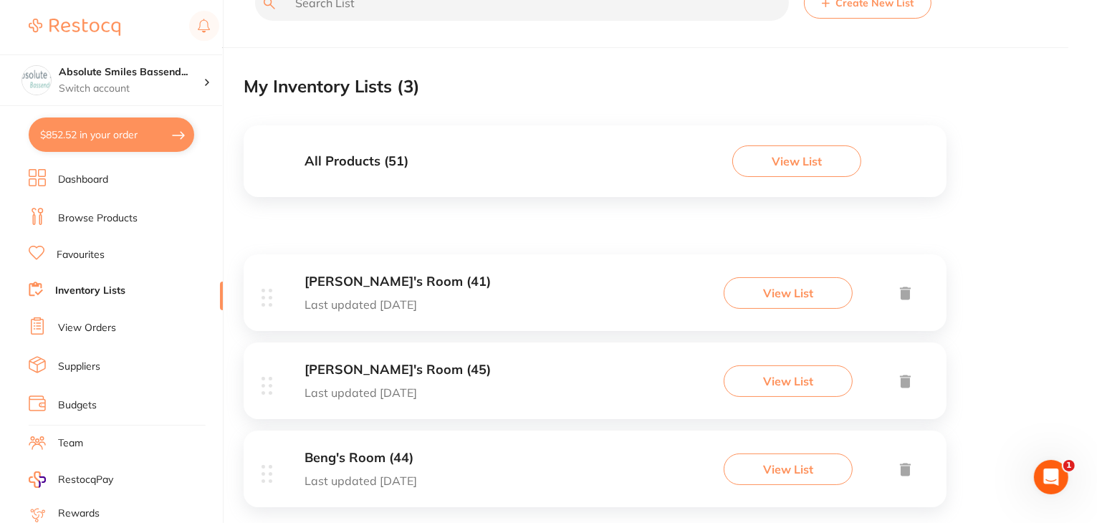
scroll to position [68, 0]
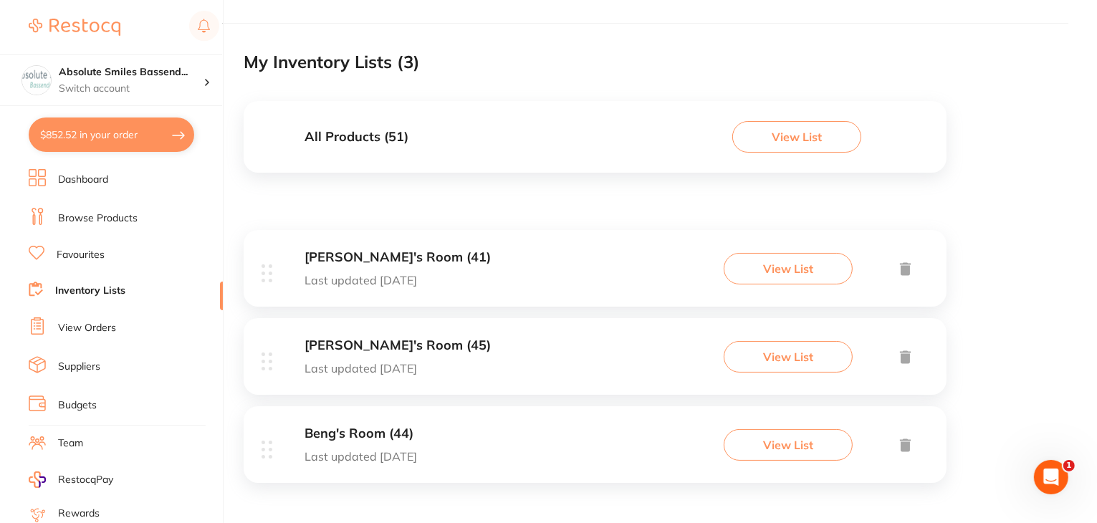
click at [539, 259] on div "Jason's Room (41) Last updated 224 days ago View List" at bounding box center [595, 268] width 703 height 77
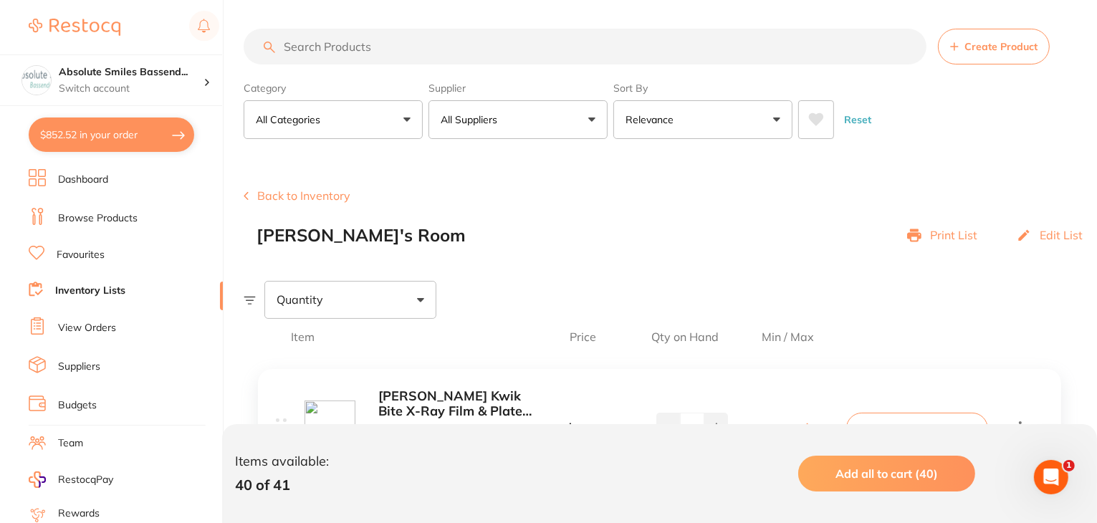
click at [632, 222] on div "Back to Inventory Jason's Room Print List Edit List" at bounding box center [671, 217] width 854 height 56
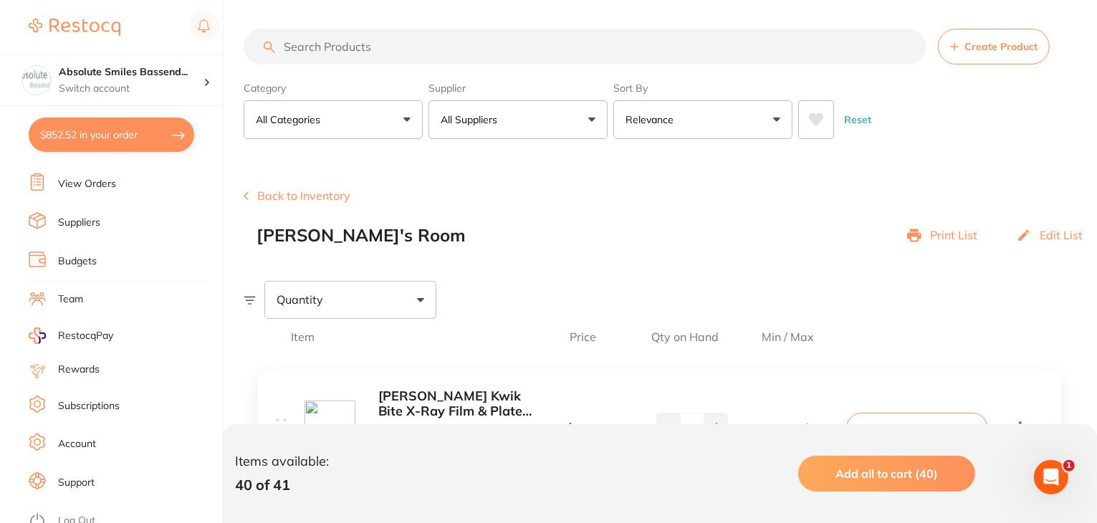
click at [96, 510] on li "Log Out" at bounding box center [124, 521] width 190 height 22
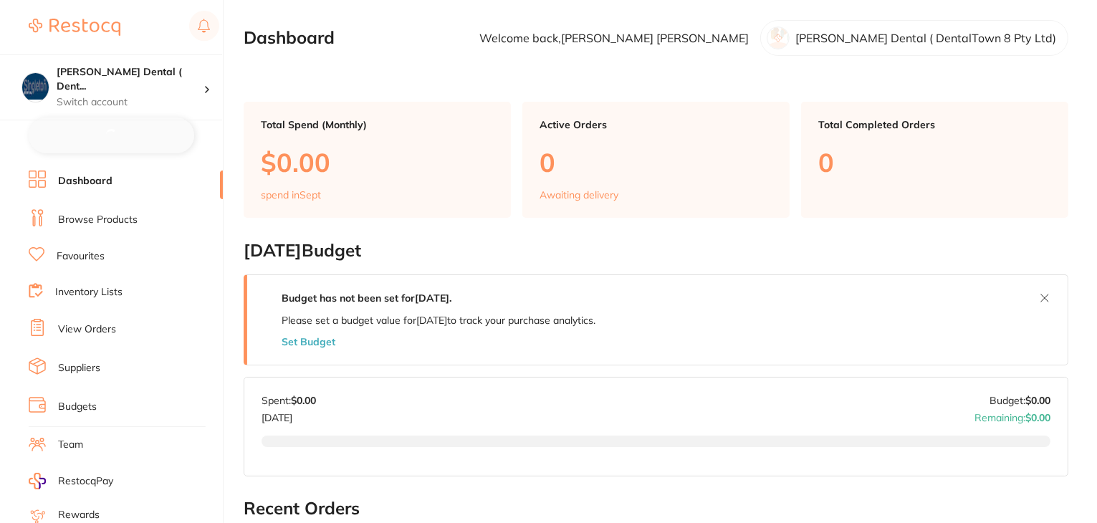
checkbox input "false"
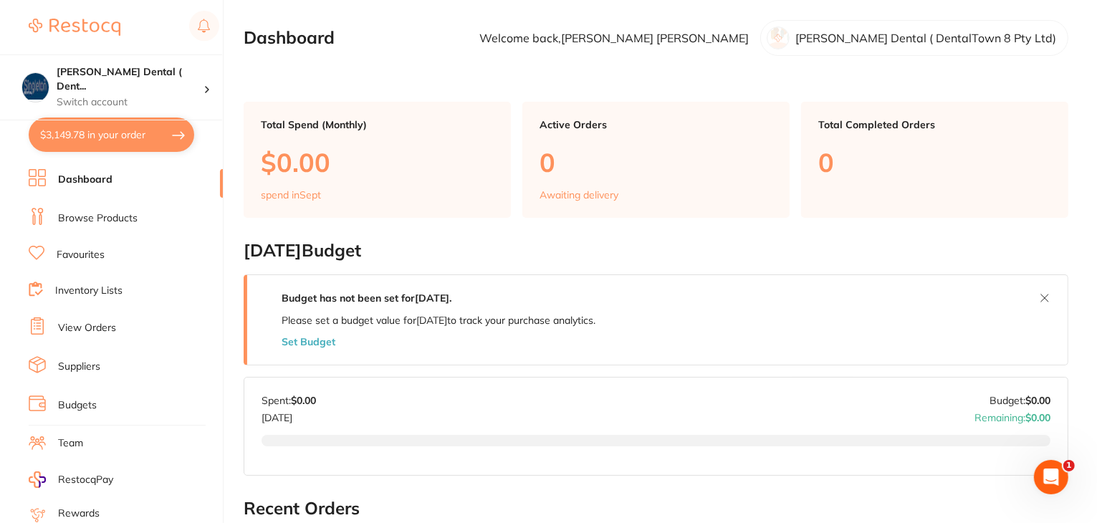
click at [104, 219] on link "Browse Products" at bounding box center [98, 218] width 80 height 14
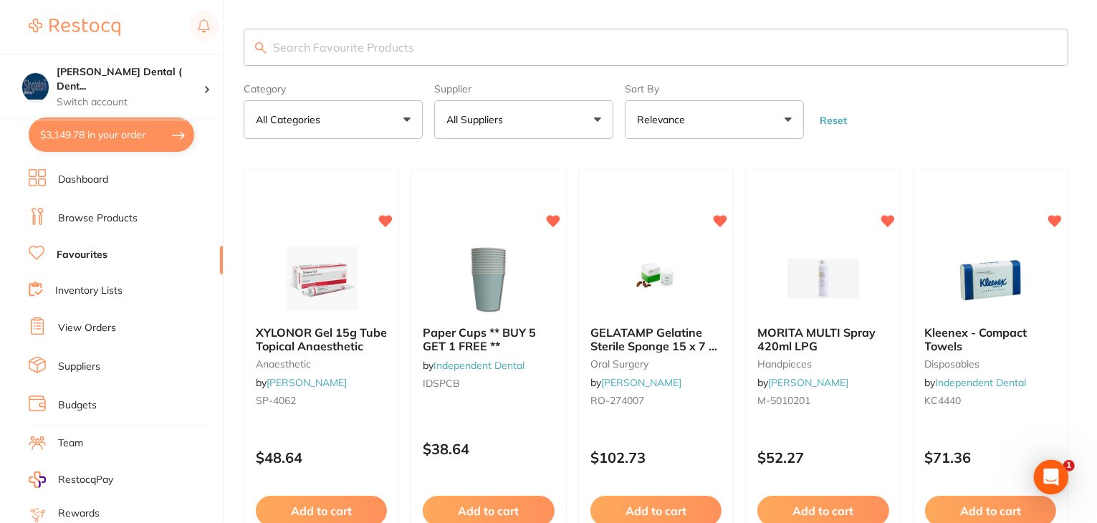
click at [129, 134] on button "$3,149.78 in your order" at bounding box center [112, 135] width 166 height 34
checkbox input "true"
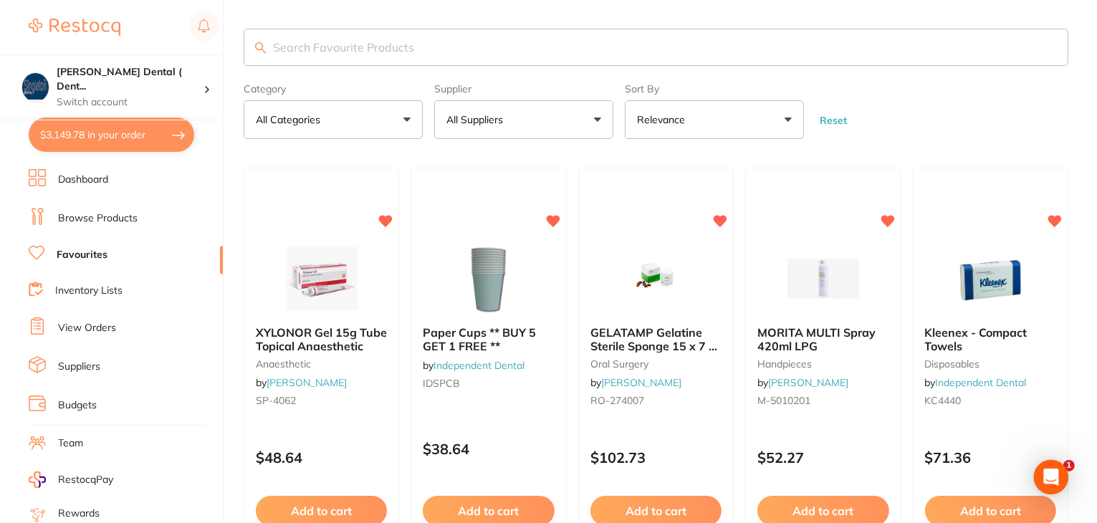
checkbox input "true"
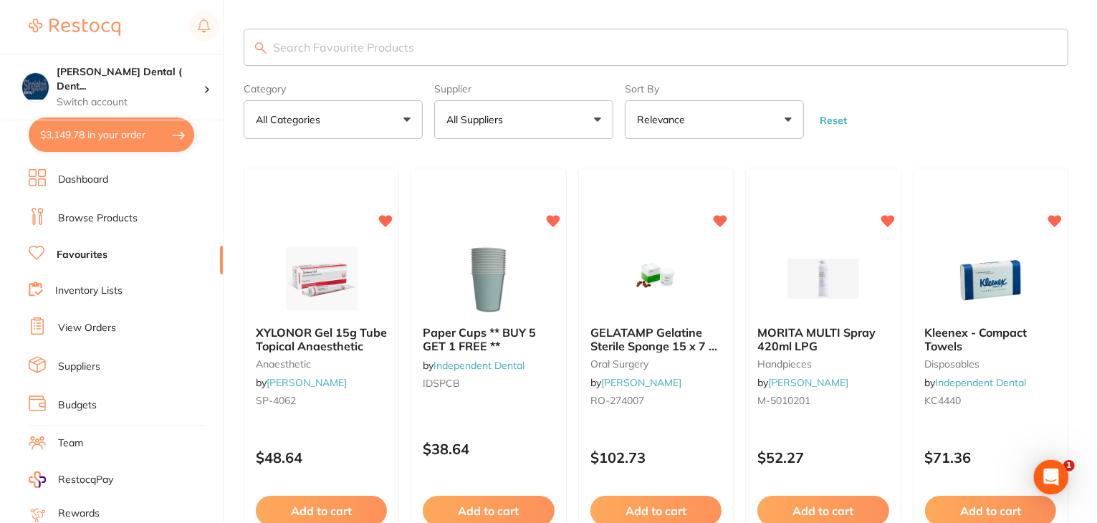
checkbox input "true"
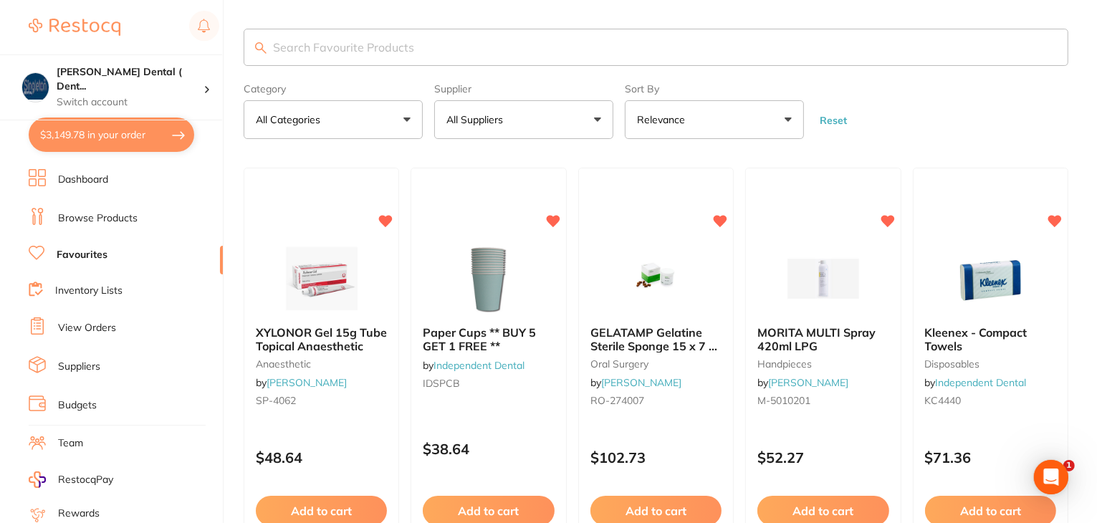
checkbox input "true"
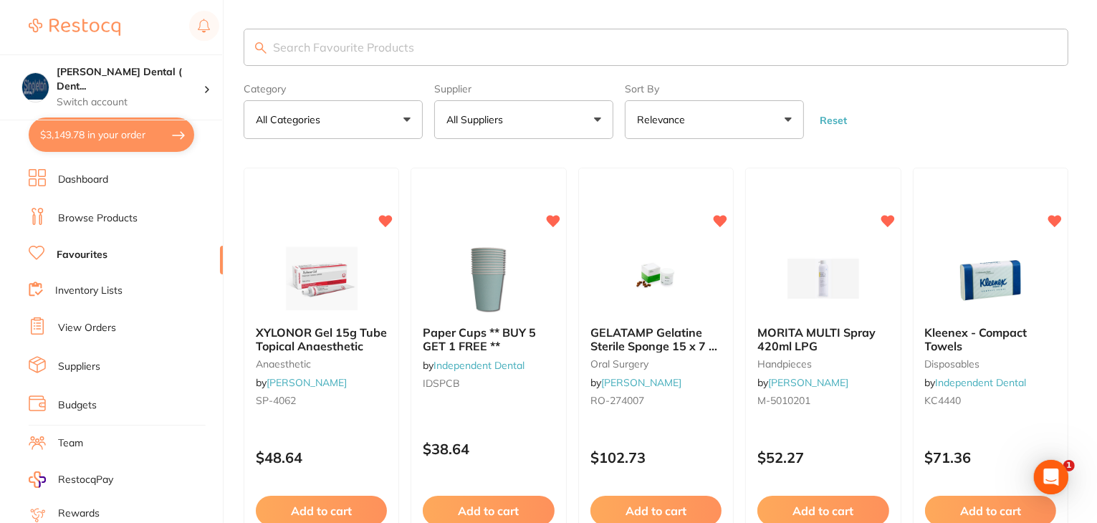
checkbox input "true"
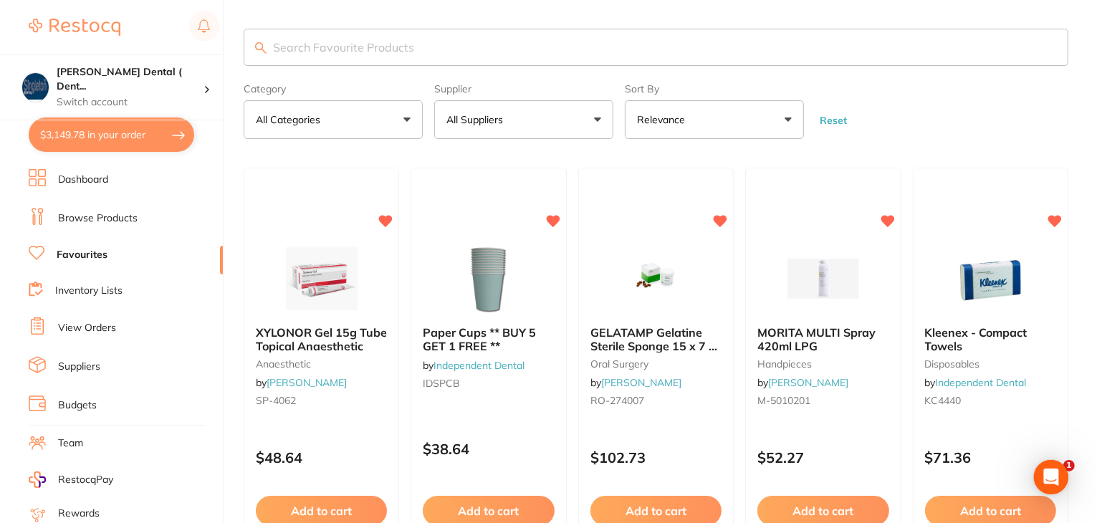
checkbox input "true"
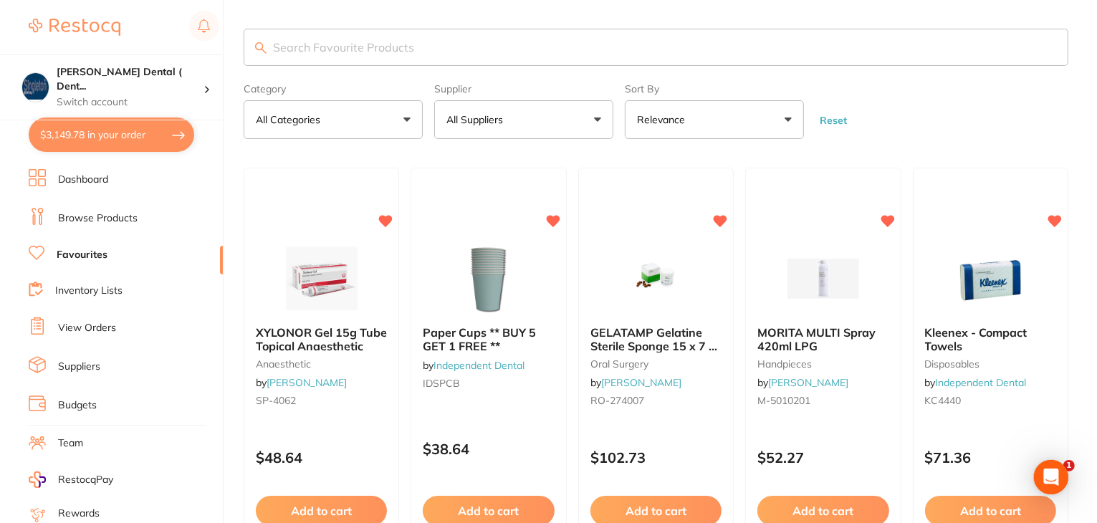
checkbox input "true"
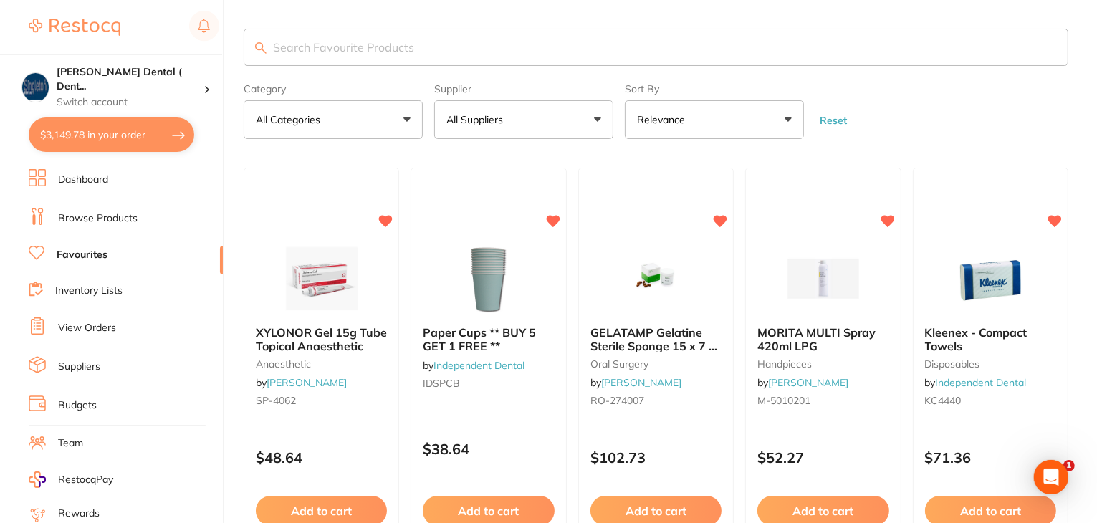
checkbox input "true"
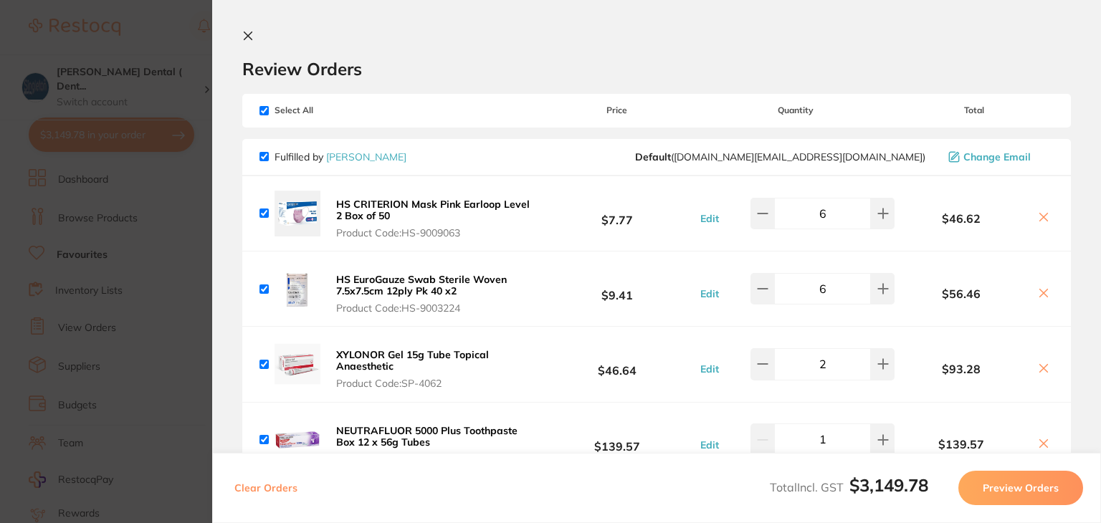
click at [247, 39] on icon at bounding box center [247, 35] width 11 height 11
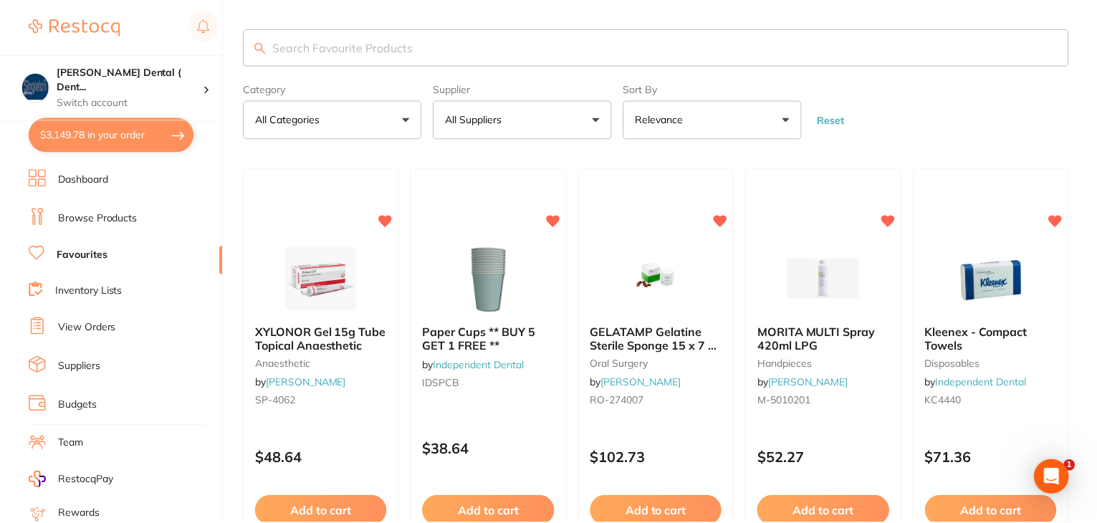
scroll to position [4, 0]
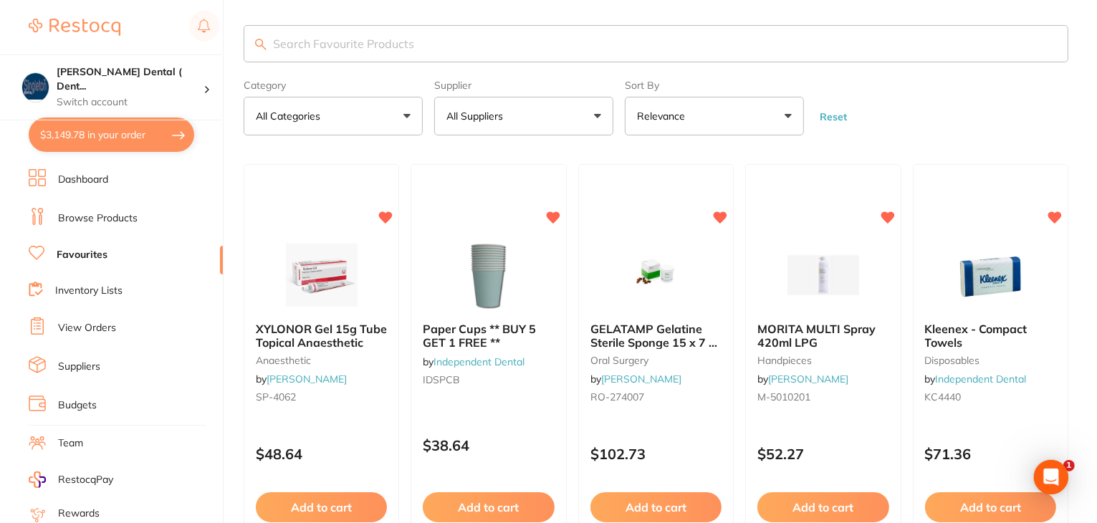
click at [82, 365] on link "Suppliers" at bounding box center [79, 367] width 42 height 14
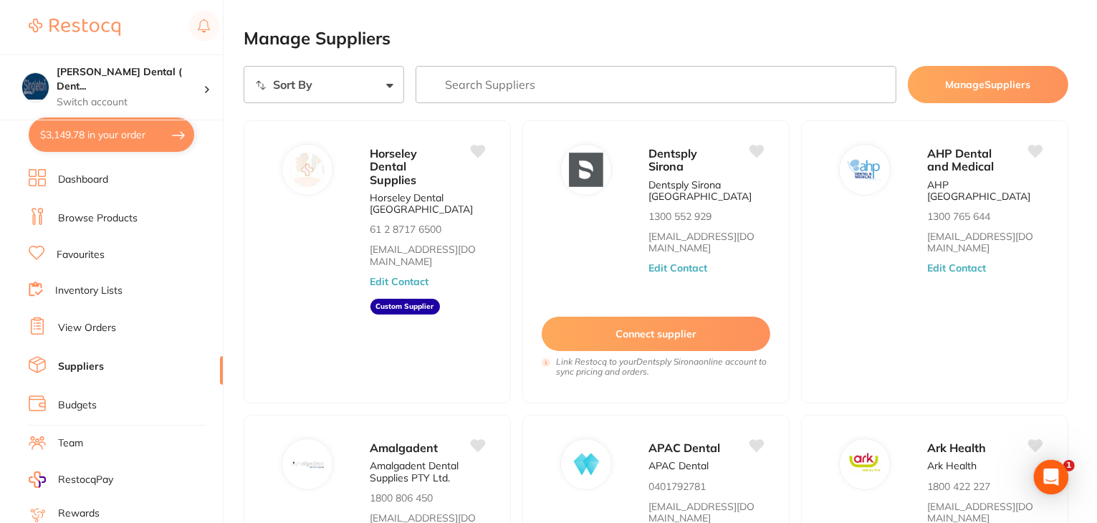
click at [66, 176] on link "Dashboard" at bounding box center [83, 180] width 50 height 14
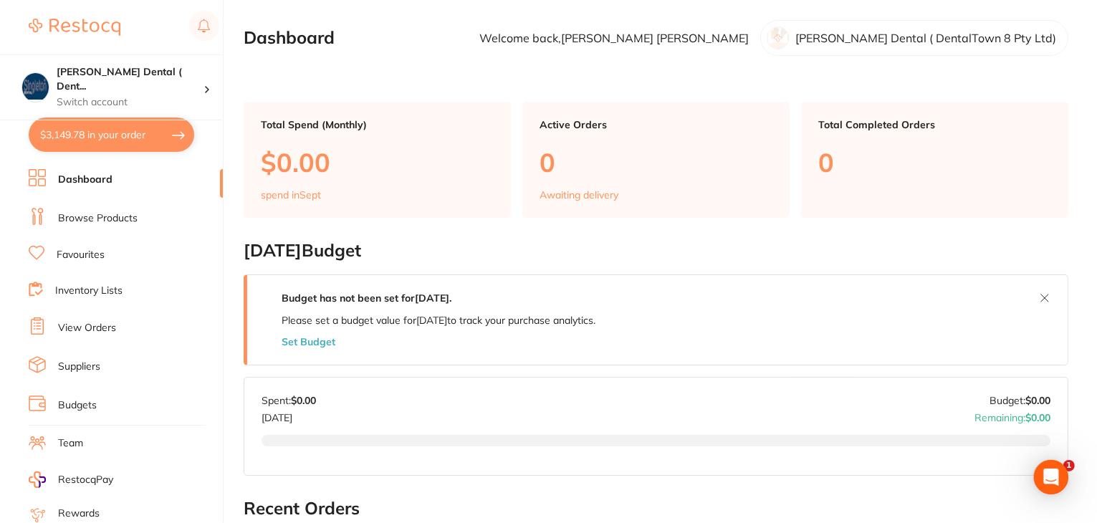
click at [77, 216] on link "Browse Products" at bounding box center [98, 218] width 80 height 14
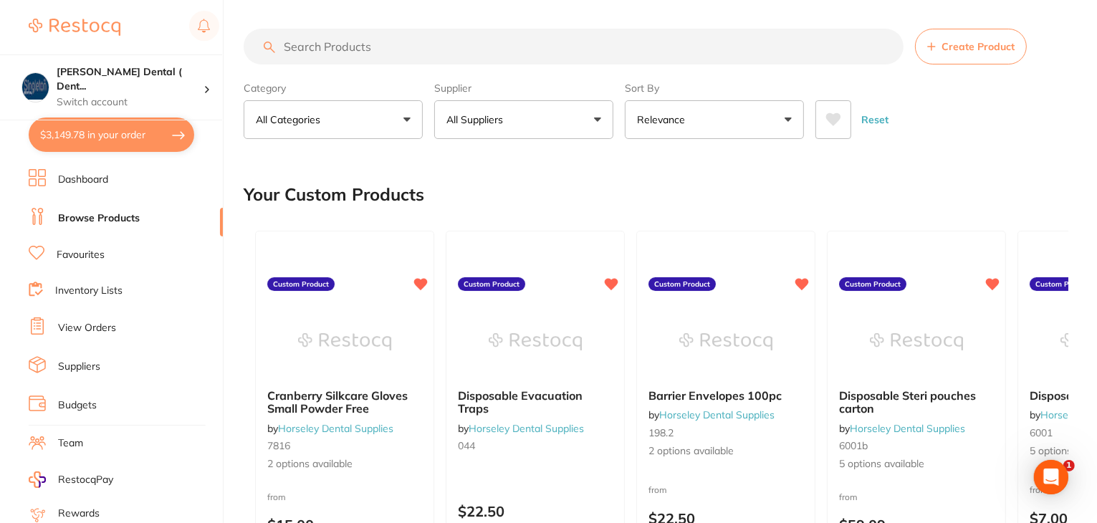
click at [97, 177] on link "Dashboard" at bounding box center [83, 180] width 50 height 14
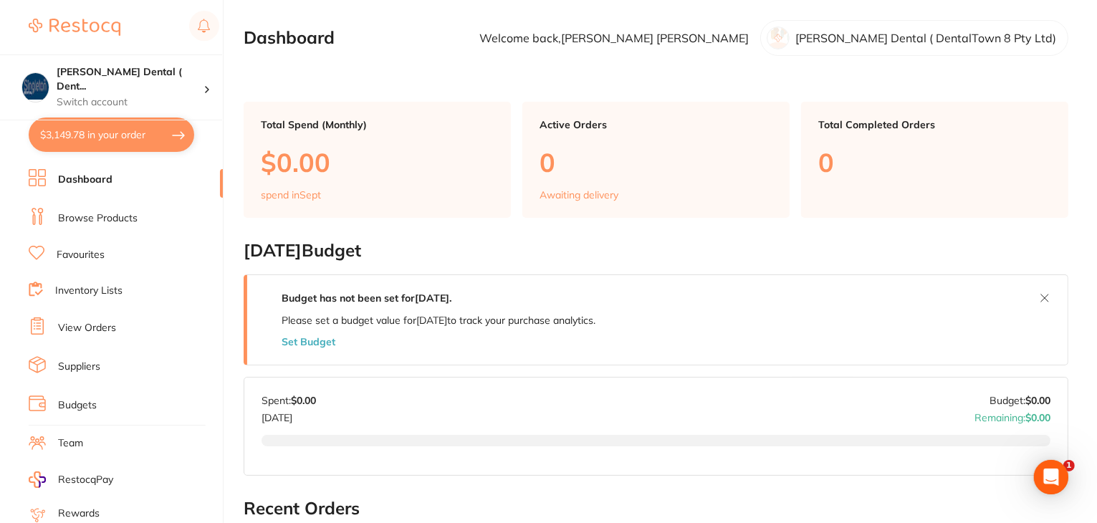
click at [110, 221] on link "Browse Products" at bounding box center [98, 218] width 80 height 14
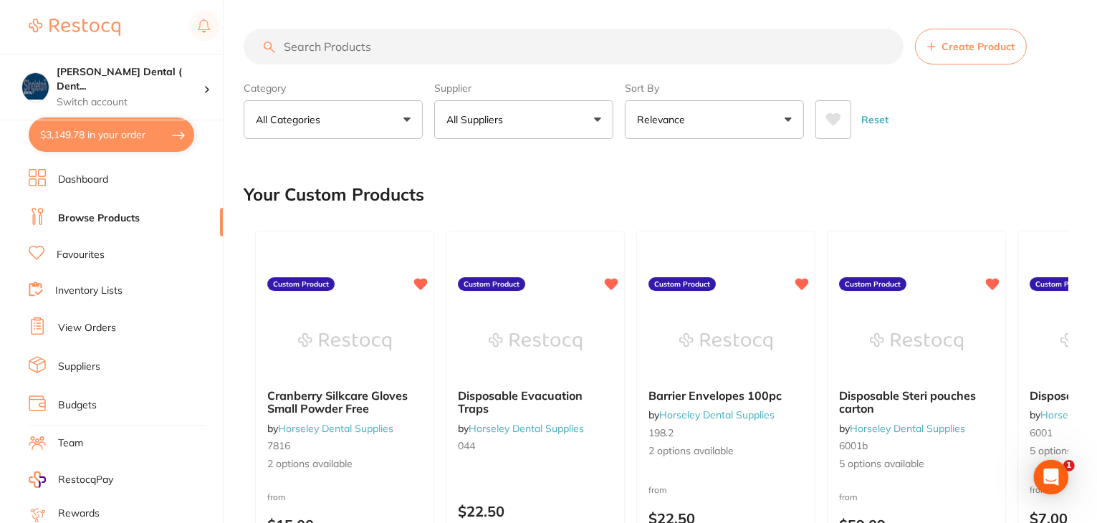
drag, startPoint x: 83, startPoint y: 257, endPoint x: 98, endPoint y: 306, distance: 51.7
click at [85, 257] on link "Favourites" at bounding box center [81, 255] width 48 height 14
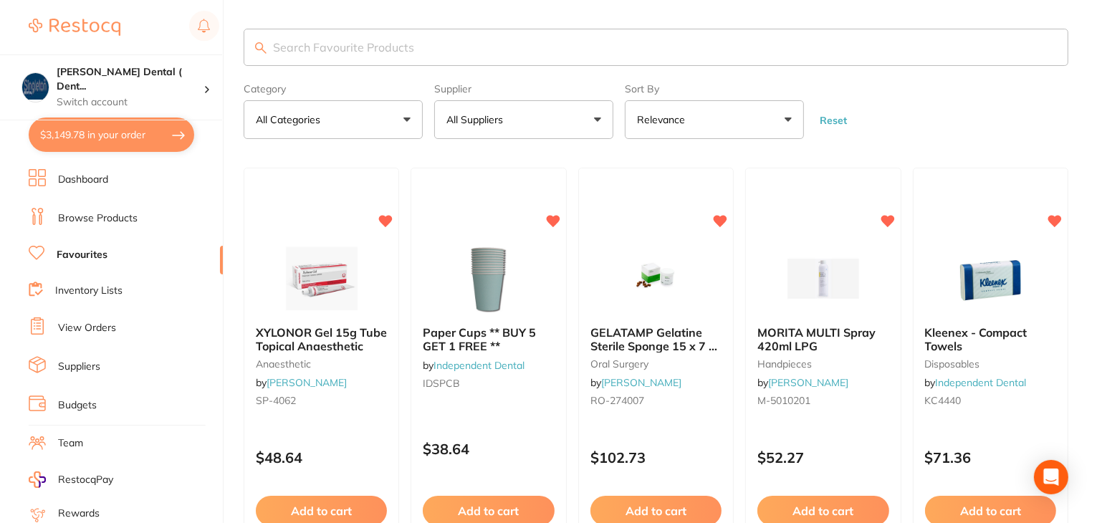
click at [373, 58] on input "search" at bounding box center [656, 47] width 825 height 37
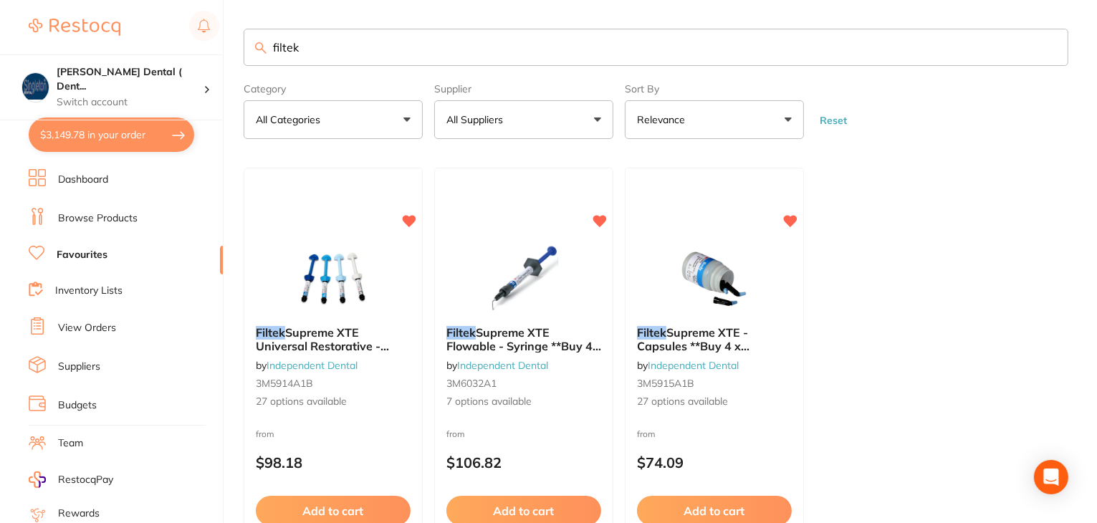
type input "filtek"
click at [80, 177] on link "Dashboard" at bounding box center [83, 180] width 50 height 14
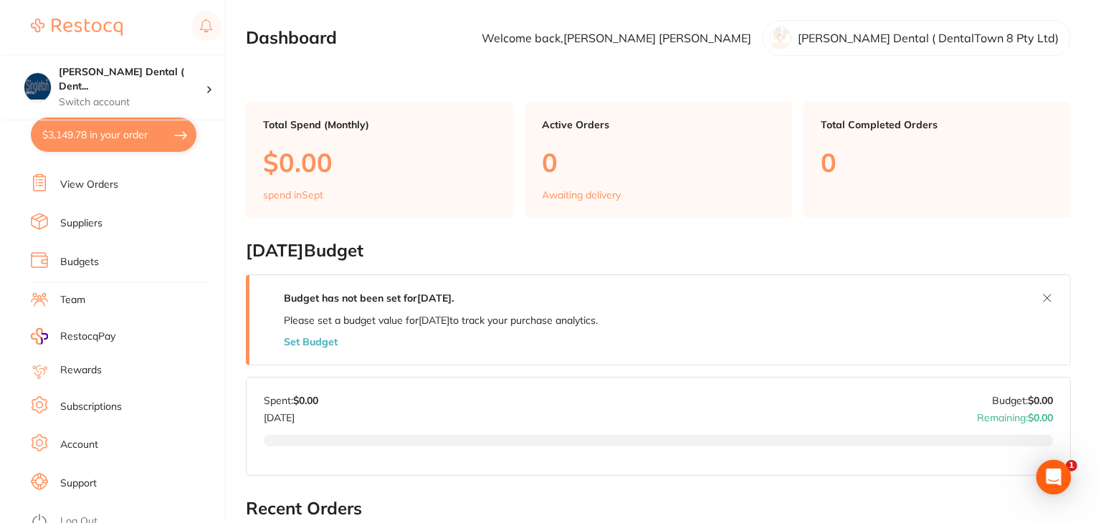
scroll to position [144, 0]
click at [77, 514] on link "Log Out" at bounding box center [76, 521] width 37 height 14
